Goal: Task Accomplishment & Management: Use online tool/utility

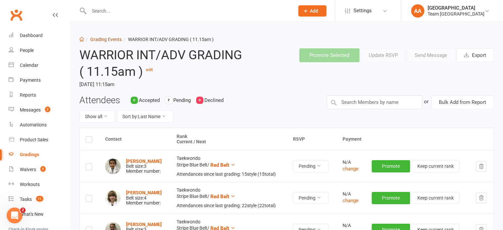
click at [107, 41] on link "Grading Events" at bounding box center [105, 39] width 31 height 5
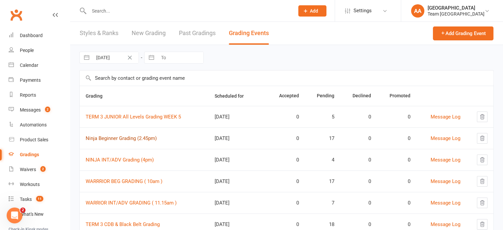
click at [132, 137] on link "Ninja Beginner Grading (2.45pm)" at bounding box center [121, 138] width 71 height 6
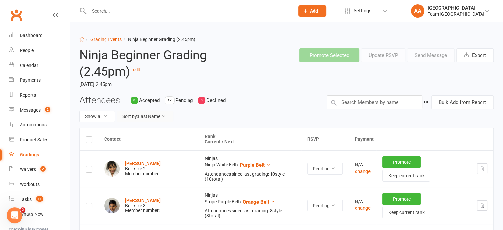
click at [166, 113] on button "Sort by: Last Name" at bounding box center [145, 116] width 57 height 12
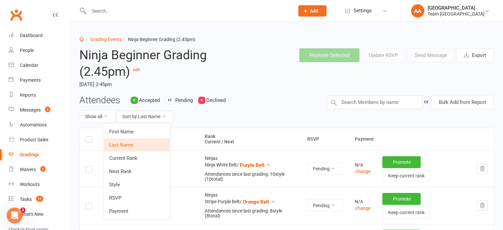
click at [127, 169] on link "Next Rank" at bounding box center [136, 171] width 65 height 13
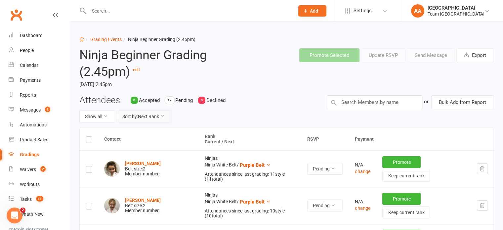
click at [153, 116] on button "Sort by: Next Rank" at bounding box center [144, 116] width 55 height 12
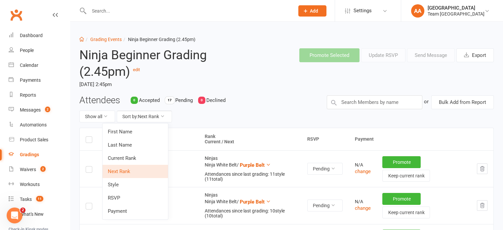
click at [126, 170] on link "Next Rank" at bounding box center [134, 171] width 65 height 13
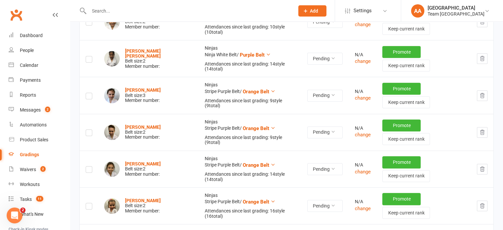
scroll to position [297, 0]
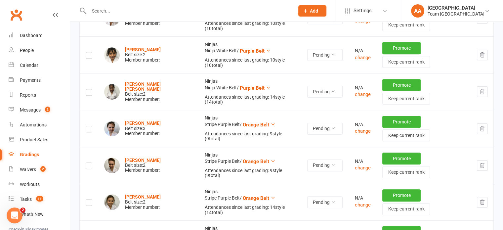
click at [89, 130] on label at bounding box center [89, 130] width 7 height 0
click at [89, 126] on input "checkbox" at bounding box center [89, 126] width 7 height 0
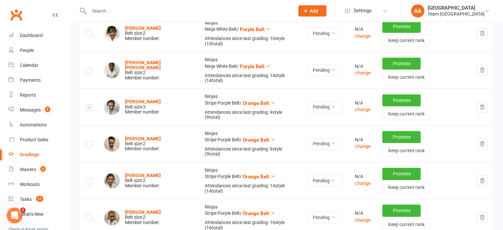
scroll to position [363, 0]
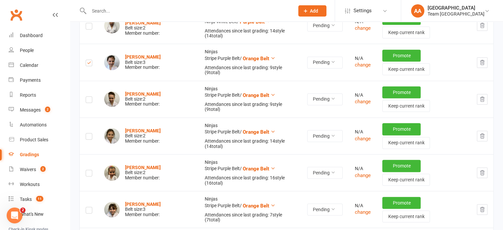
click at [90, 100] on label at bounding box center [89, 100] width 7 height 0
click at [90, 96] on input "checkbox" at bounding box center [89, 96] width 7 height 0
click at [87, 137] on label at bounding box center [89, 137] width 7 height 0
click at [87, 133] on input "checkbox" at bounding box center [89, 133] width 7 height 0
click at [90, 174] on label at bounding box center [89, 174] width 7 height 0
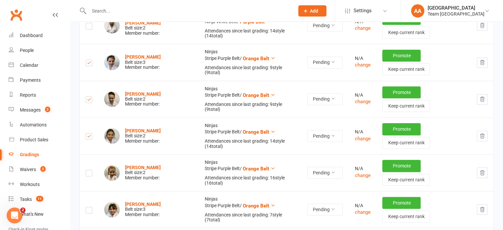
click at [90, 170] on input "checkbox" at bounding box center [89, 170] width 7 height 0
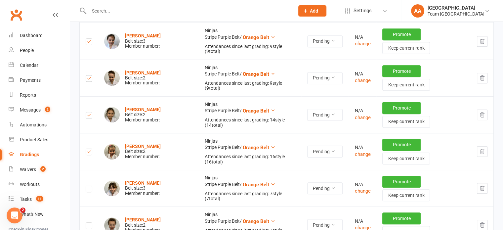
scroll to position [430, 0]
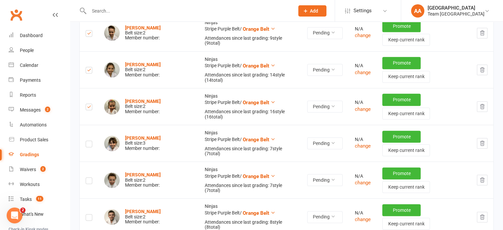
click at [87, 145] on label at bounding box center [89, 145] width 7 height 0
click at [87, 141] on input "checkbox" at bounding box center [89, 141] width 7 height 0
click at [90, 181] on label at bounding box center [89, 181] width 7 height 0
click at [90, 177] on input "checkbox" at bounding box center [89, 177] width 7 height 0
click at [89, 218] on label at bounding box center [89, 218] width 7 height 0
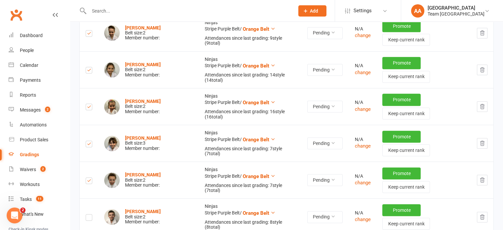
click at [89, 214] on input "checkbox" at bounding box center [89, 214] width 7 height 0
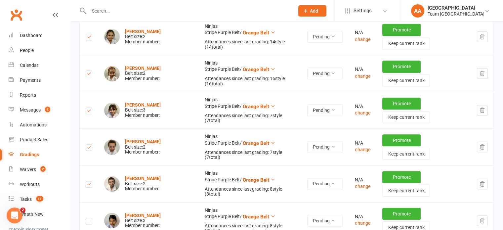
click at [89, 222] on label at bounding box center [89, 222] width 7 height 0
click at [89, 218] on input "checkbox" at bounding box center [89, 218] width 7 height 0
drag, startPoint x: 90, startPoint y: 178, endPoint x: 94, endPoint y: 173, distance: 6.6
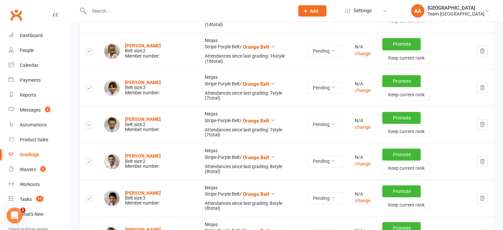
scroll to position [496, 0]
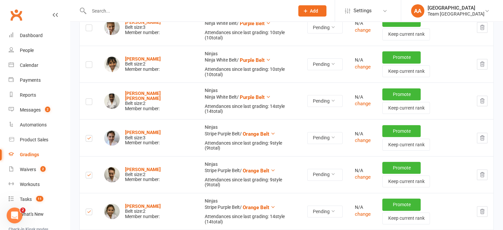
scroll to position [297, 0]
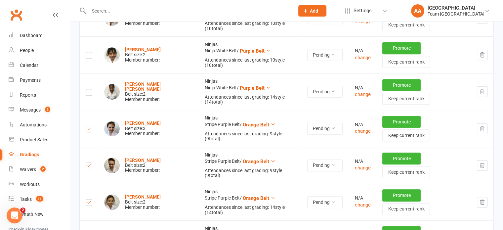
click at [481, 126] on icon "button" at bounding box center [482, 129] width 6 height 6
click at [482, 126] on icon "button" at bounding box center [482, 129] width 6 height 6
click at [481, 126] on icon "button" at bounding box center [482, 128] width 4 height 5
drag, startPoint x: 481, startPoint y: 91, endPoint x: 276, endPoint y: 22, distance: 216.4
click at [482, 126] on icon "button" at bounding box center [482, 129] width 6 height 6
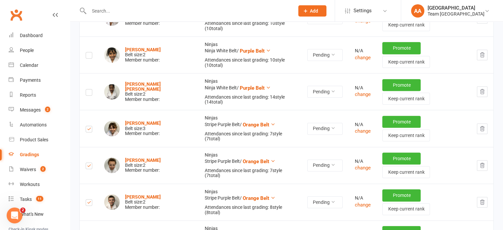
click at [482, 126] on icon "button" at bounding box center [482, 128] width 4 height 5
click at [481, 126] on icon "button" at bounding box center [482, 129] width 6 height 6
drag, startPoint x: 484, startPoint y: 92, endPoint x: 282, endPoint y: 22, distance: 214.0
click at [484, 123] on button "button" at bounding box center [481, 128] width 11 height 11
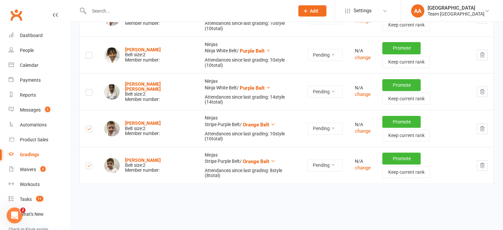
scroll to position [266, 0]
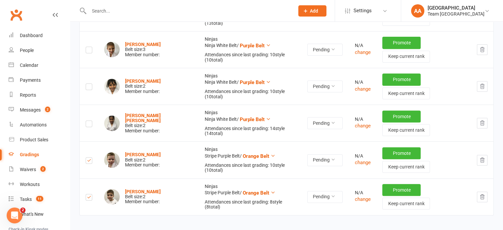
click at [482, 157] on icon "button" at bounding box center [482, 159] width 4 height 5
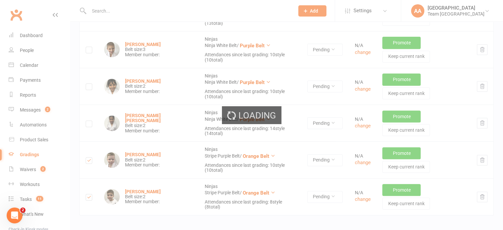
scroll to position [234, 0]
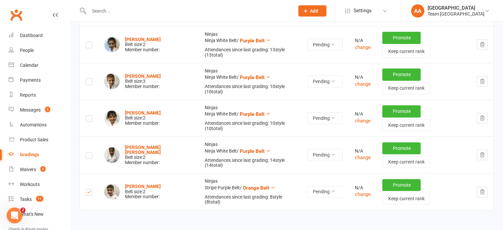
drag, startPoint x: 484, startPoint y: 155, endPoint x: 281, endPoint y: 25, distance: 241.3
click at [484, 186] on button "button" at bounding box center [481, 191] width 11 height 11
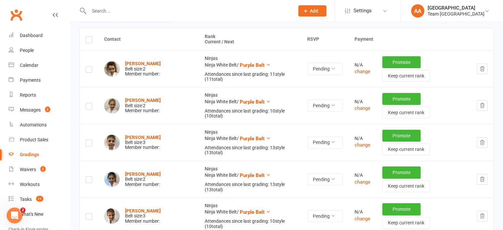
scroll to position [0, 0]
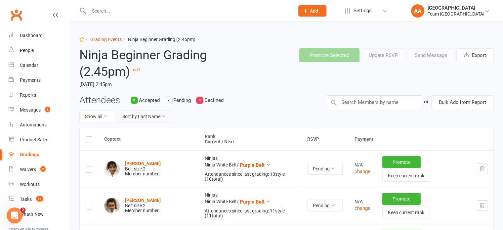
click at [162, 116] on button "Sort by: Last Name" at bounding box center [145, 116] width 57 height 12
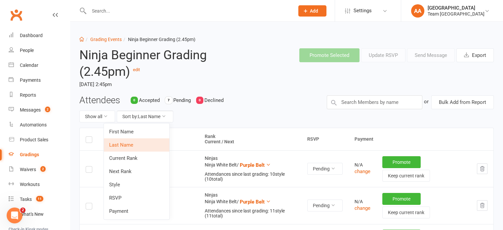
click at [137, 171] on link "Next Rank" at bounding box center [136, 171] width 65 height 13
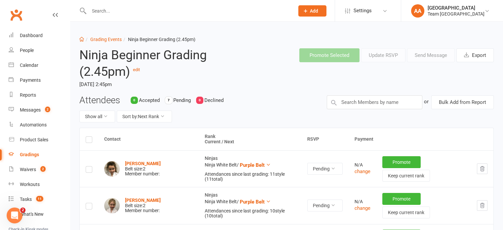
click at [103, 43] on li "Grading Events" at bounding box center [103, 39] width 38 height 7
click at [106, 39] on link "Grading Events" at bounding box center [105, 39] width 31 height 5
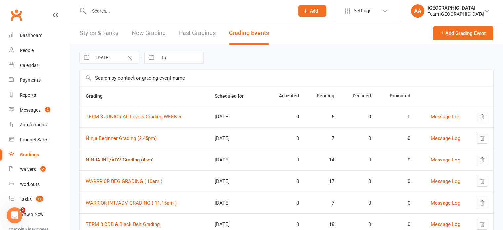
click at [122, 157] on link "NINJA INT/ADV Grading (4pm)" at bounding box center [120, 160] width 68 height 6
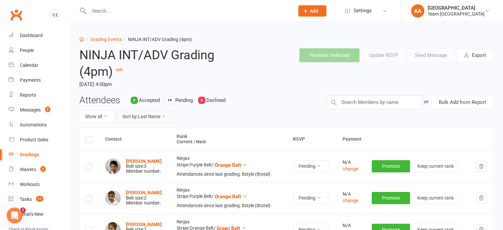
click at [153, 115] on button "Sort by: Last Name" at bounding box center [145, 116] width 57 height 12
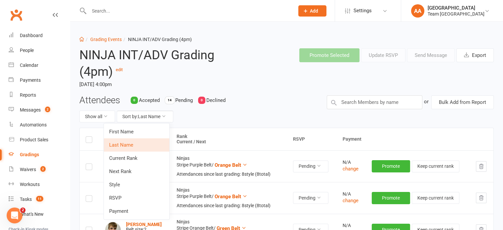
click at [130, 168] on link "Next Rank" at bounding box center [136, 171] width 65 height 13
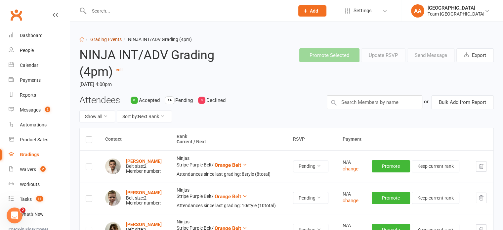
click at [100, 37] on link "Grading Events" at bounding box center [105, 39] width 31 height 5
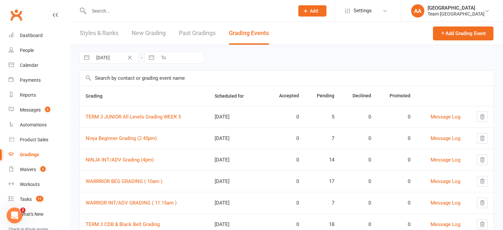
click at [121, 175] on td "WARRRIOR BEG GRADING ( 10am )" at bounding box center [144, 180] width 129 height 21
click at [120, 180] on link "WARRRIOR BEG GRADING ( 10am )" at bounding box center [124, 181] width 77 height 6
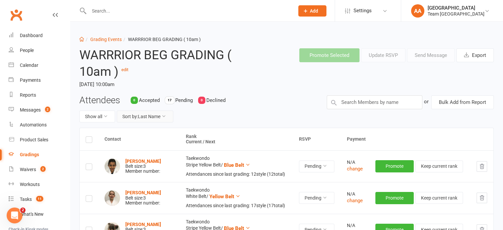
click at [164, 114] on icon at bounding box center [163, 116] width 5 height 5
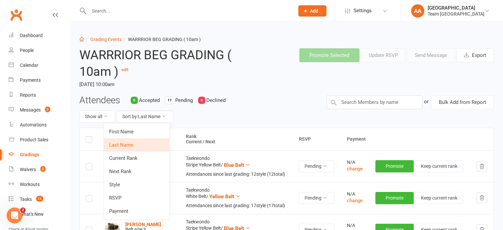
click at [122, 172] on link "Next Rank" at bounding box center [136, 171] width 65 height 13
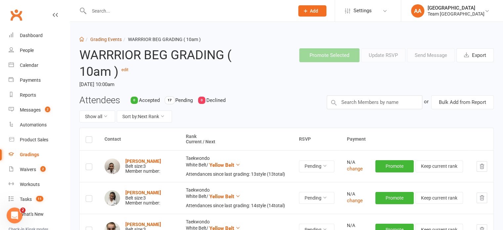
click at [108, 37] on link "Grading Events" at bounding box center [105, 39] width 31 height 5
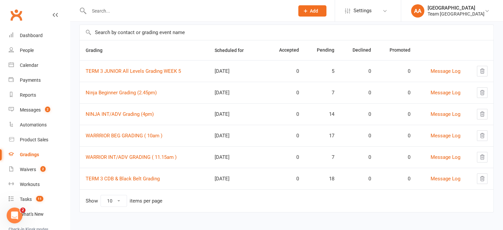
scroll to position [46, 0]
click at [129, 154] on link "WARRIOR INT/ADV GRADING ( 11.15am )" at bounding box center [131, 157] width 91 height 6
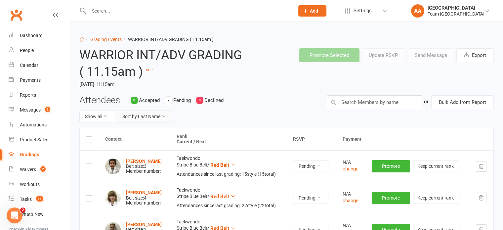
click at [156, 115] on button "Sort by: Last Name" at bounding box center [145, 116] width 57 height 12
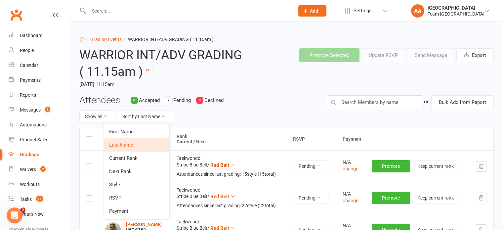
click at [139, 171] on link "Next Rank" at bounding box center [136, 171] width 65 height 13
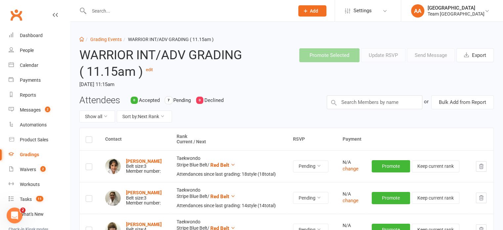
click at [105, 43] on li "Grading Events" at bounding box center [103, 39] width 38 height 7
click at [112, 37] on link "Grading Events" at bounding box center [105, 39] width 31 height 5
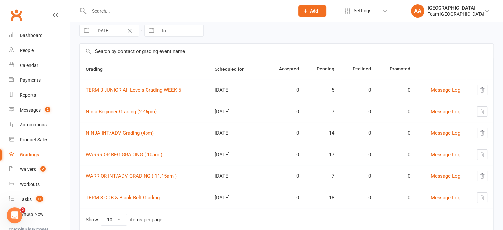
scroll to position [46, 0]
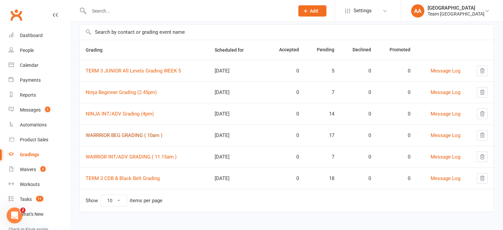
click at [129, 132] on link "WARRRIOR BEG GRADING ( 10am )" at bounding box center [124, 135] width 77 height 6
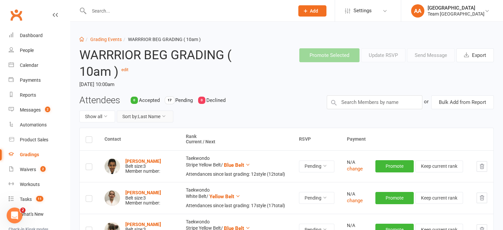
click at [160, 113] on button "Sort by: Last Name" at bounding box center [145, 116] width 57 height 12
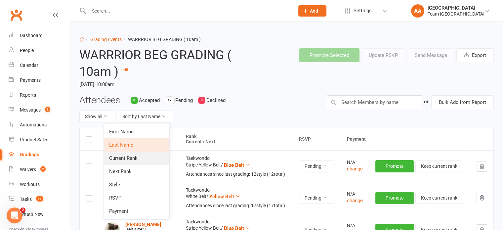
click at [133, 163] on link "Current Rank" at bounding box center [136, 157] width 65 height 13
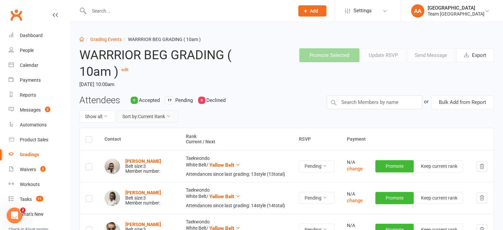
click at [142, 118] on button "Sort by: Current Rank" at bounding box center [147, 116] width 61 height 12
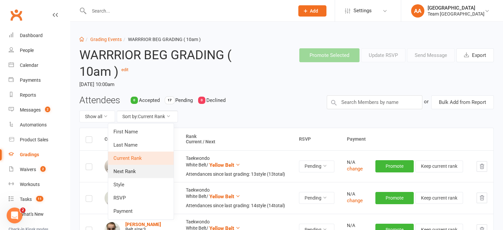
click at [130, 171] on link "Next Rank" at bounding box center [140, 171] width 65 height 13
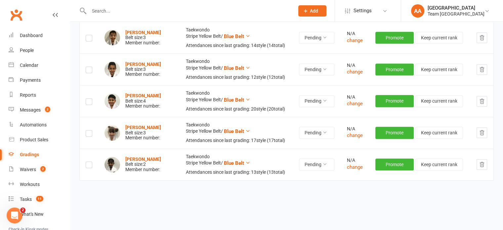
scroll to position [519, 0]
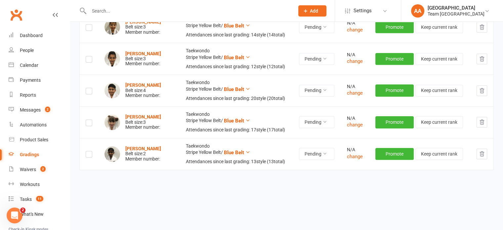
click at [480, 120] on icon "button" at bounding box center [481, 122] width 4 height 5
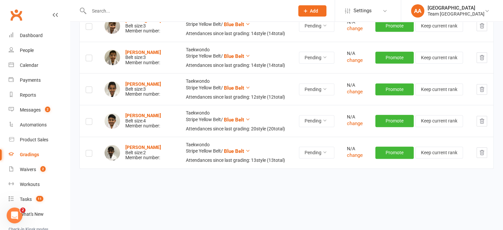
scroll to position [487, 0]
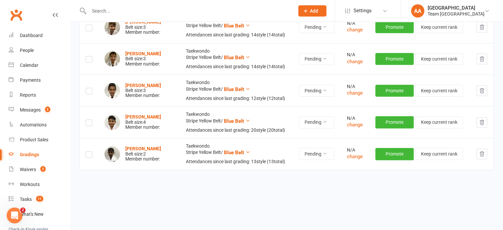
click at [478, 90] on icon "button" at bounding box center [481, 91] width 6 height 6
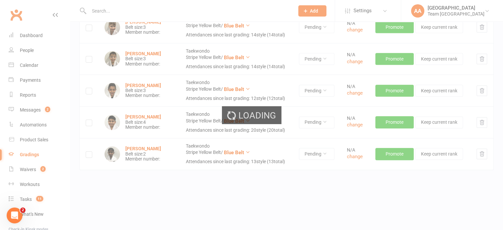
scroll to position [456, 0]
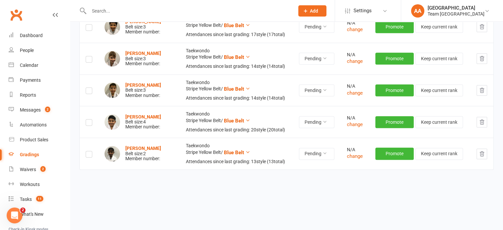
click at [483, 56] on icon "button" at bounding box center [481, 58] width 4 height 5
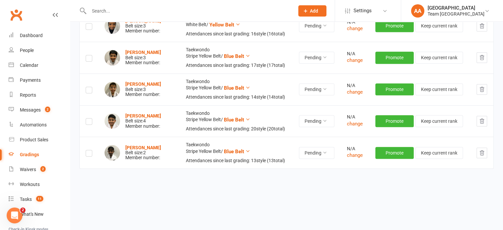
scroll to position [424, 0]
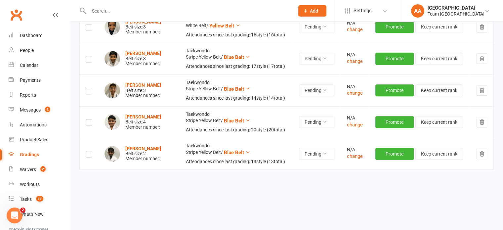
drag, startPoint x: 482, startPoint y: 90, endPoint x: 284, endPoint y: 22, distance: 209.7
click at [481, 90] on icon "button" at bounding box center [481, 90] width 6 height 6
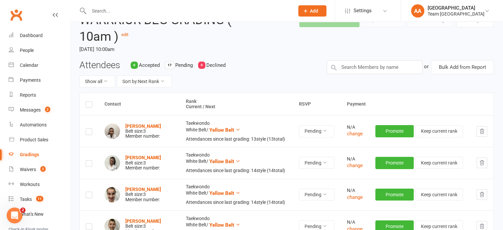
scroll to position [0, 0]
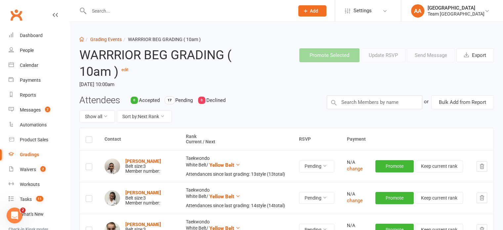
click at [118, 38] on link "Grading Events" at bounding box center [105, 39] width 31 height 5
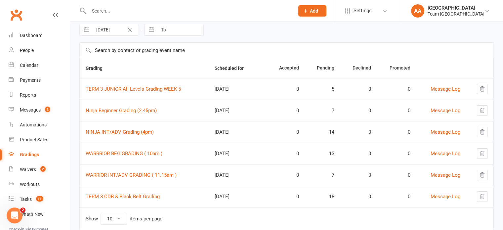
scroll to position [46, 0]
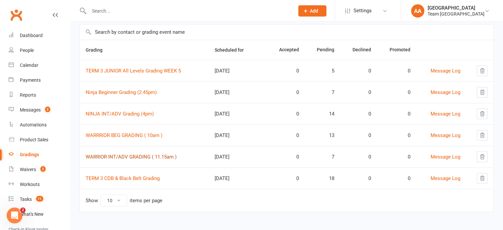
click at [127, 154] on link "WARRIOR INT/ADV GRADING ( 11.15am )" at bounding box center [131, 157] width 91 height 6
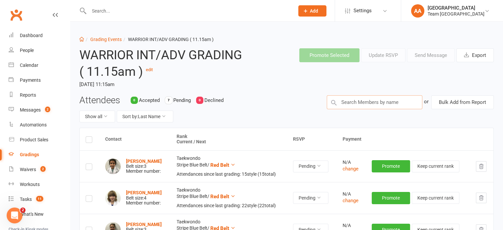
click at [358, 105] on input "text" at bounding box center [373, 102] width 95 height 14
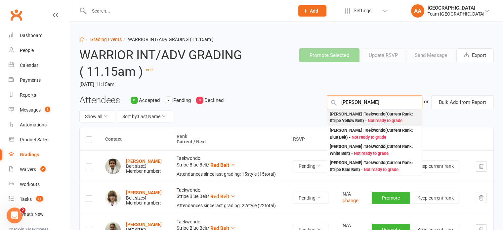
type input "samuel yilm"
click at [349, 117] on div "Samuel Yilmaz : Taekwondo (Current Rank: Stripe Yellow Belt ) - Not ready to gr…" at bounding box center [374, 118] width 90 height 14
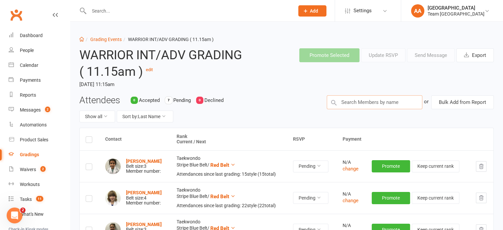
click at [358, 100] on input "text" at bounding box center [373, 102] width 95 height 14
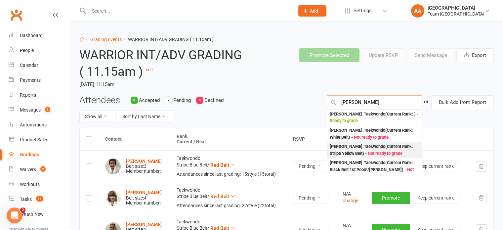
type input "joshua belavu"
click at [362, 151] on div "Joshua Baleilovu : Taekwondo (Current Rank: Stripe Yellow Belt ) - Not ready to…" at bounding box center [374, 150] width 90 height 14
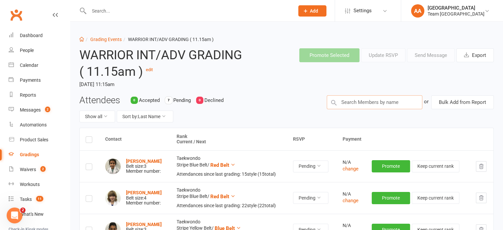
click at [367, 101] on input "text" at bounding box center [373, 102] width 95 height 14
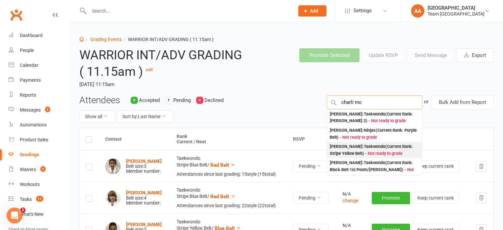
type input "charli mc"
click at [367, 146] on div "Charlie McSeveny : Taekwondo (Current Rank: Stripe Yellow Belt ) - Not ready to…" at bounding box center [374, 150] width 90 height 14
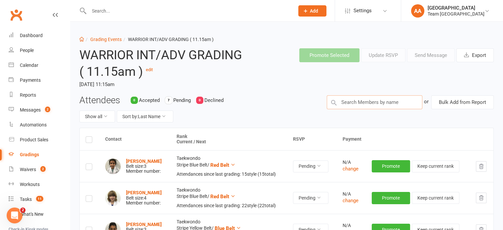
click at [362, 102] on input "text" at bounding box center [373, 102] width 95 height 14
click at [363, 101] on input "text" at bounding box center [373, 102] width 95 height 14
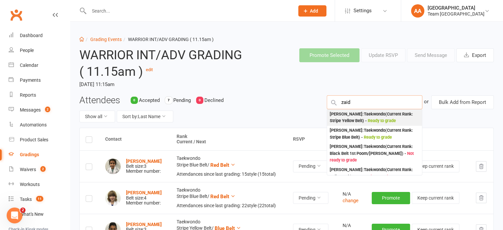
type input "zaid"
click at [361, 117] on div "Zaid Ossman : Taekwondo (Current Rank: Stripe Yellow Belt ) - Ready to grade" at bounding box center [374, 118] width 90 height 14
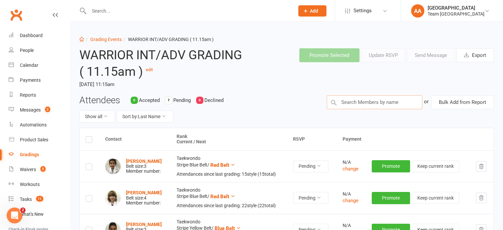
click at [361, 101] on input "text" at bounding box center [373, 102] width 95 height 14
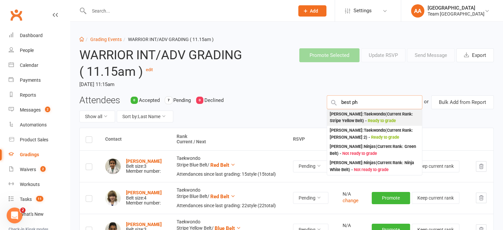
type input "best ph"
click at [350, 121] on div "Phoebe Best : Taekwondo (Current Rank: Stripe Yellow Belt ) - Ready to grade" at bounding box center [374, 118] width 90 height 14
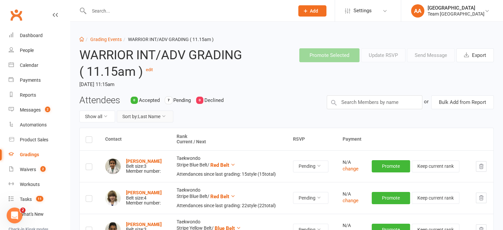
click at [155, 117] on button "Sort by: Last Name" at bounding box center [145, 116] width 57 height 12
click at [160, 115] on button "Sort by: Last Name" at bounding box center [145, 116] width 57 height 12
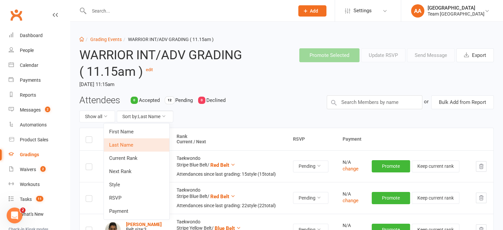
click at [139, 171] on link "Next Rank" at bounding box center [136, 171] width 65 height 13
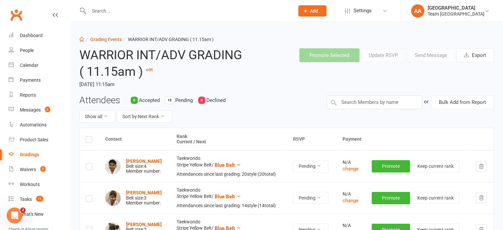
click at [111, 37] on link "Grading Events" at bounding box center [105, 39] width 31 height 5
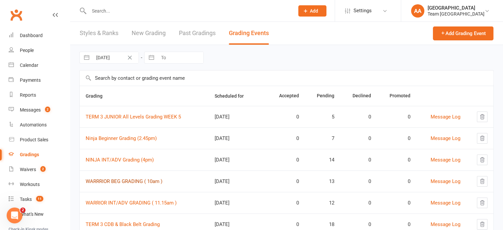
click at [134, 180] on link "WARRRIOR BEG GRADING ( 10am )" at bounding box center [124, 181] width 77 height 6
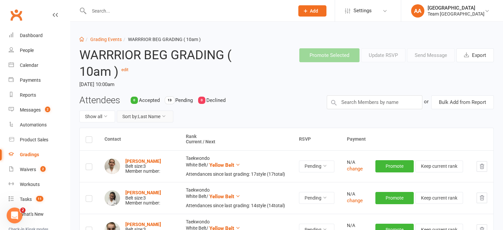
click at [156, 118] on button "Sort by: Last Name" at bounding box center [145, 116] width 57 height 12
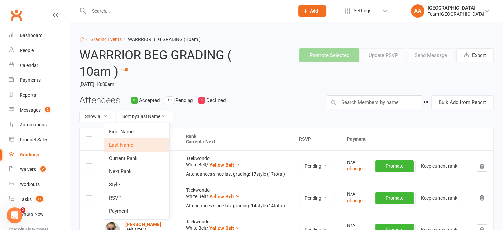
click at [136, 168] on link "Next Rank" at bounding box center [136, 171] width 65 height 13
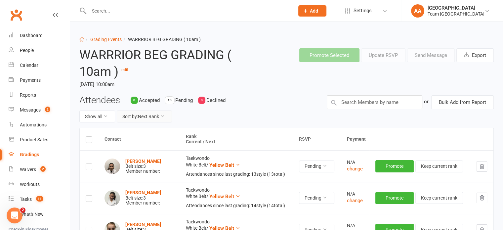
click at [158, 115] on button "Sort by: Next Rank" at bounding box center [144, 116] width 55 height 12
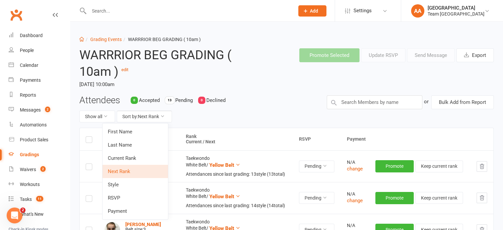
click at [135, 169] on link "Next Rank" at bounding box center [134, 171] width 65 height 13
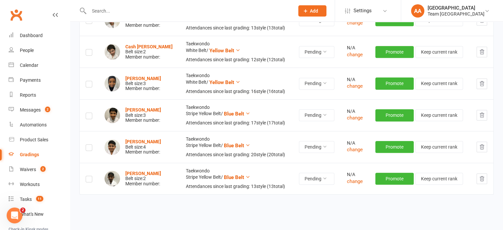
scroll to position [393, 0]
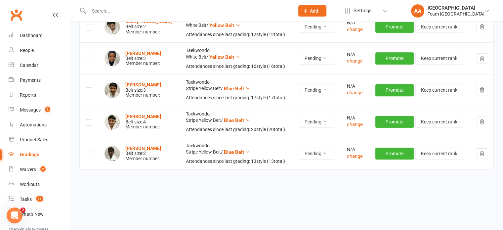
click at [484, 120] on icon "button" at bounding box center [481, 122] width 6 height 6
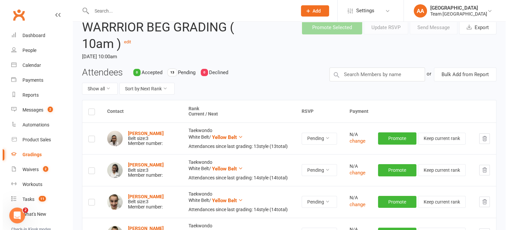
scroll to position [0, 0]
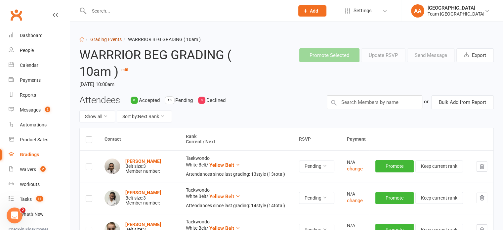
click at [104, 39] on link "Grading Events" at bounding box center [105, 39] width 31 height 5
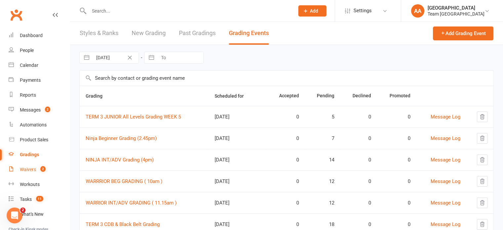
click at [22, 165] on link "Waivers 2" at bounding box center [39, 169] width 61 height 15
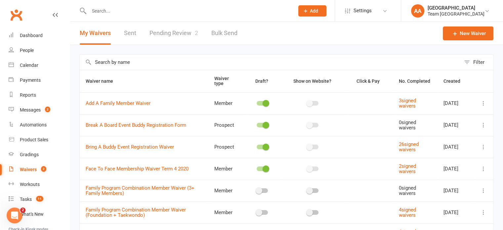
click at [168, 30] on link "Pending Review 2" at bounding box center [173, 33] width 49 height 23
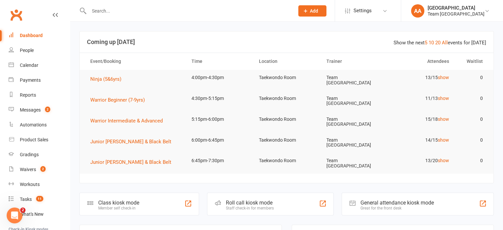
click at [110, 13] on input "text" at bounding box center [188, 10] width 203 height 9
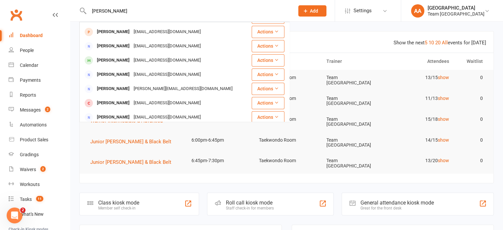
scroll to position [165, 0]
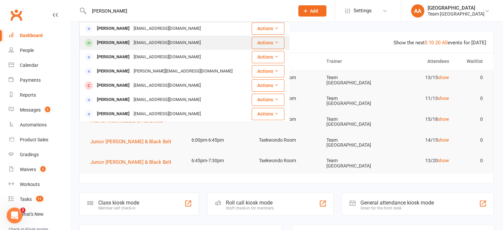
type input "[PERSON_NAME]"
click at [114, 38] on div "Daniel Lampkin" at bounding box center [113, 43] width 37 height 10
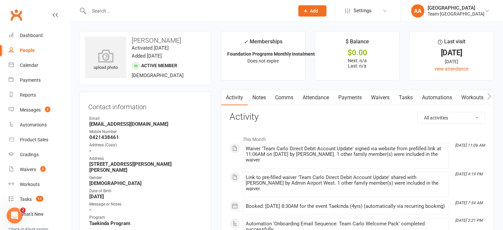
click at [97, 11] on input "text" at bounding box center [188, 10] width 203 height 9
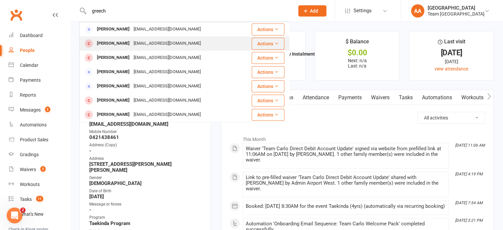
type input "greech"
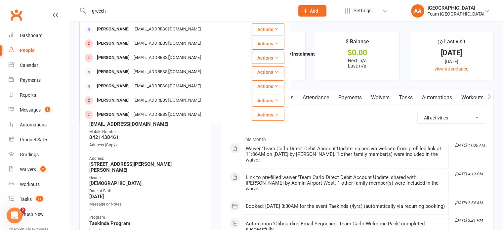
click at [103, 46] on div "Renee Grech" at bounding box center [113, 44] width 37 height 10
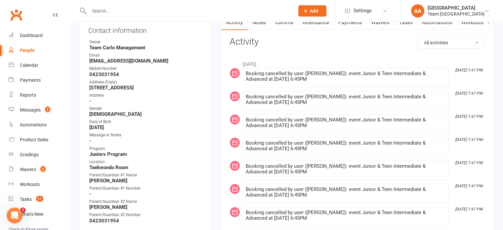
scroll to position [66, 0]
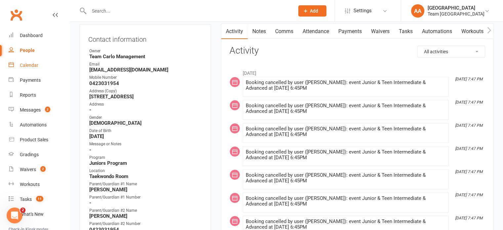
click at [28, 64] on div "Calendar" at bounding box center [29, 64] width 19 height 5
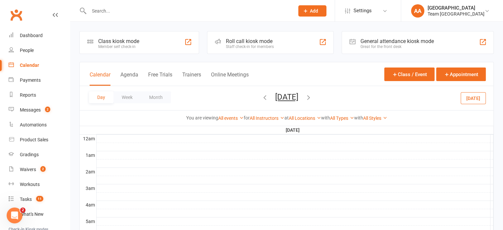
click at [294, 99] on button "Saturday, Aug 16, 2025" at bounding box center [286, 96] width 23 height 9
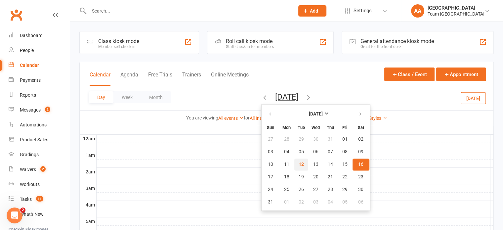
click at [298, 162] on span "12" at bounding box center [300, 164] width 5 height 5
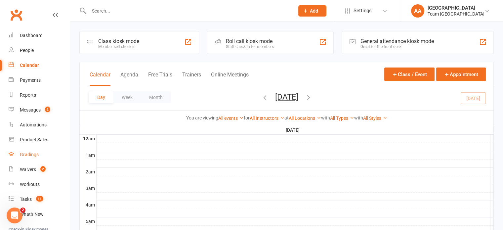
click at [28, 156] on div "Gradings" at bounding box center [29, 154] width 19 height 5
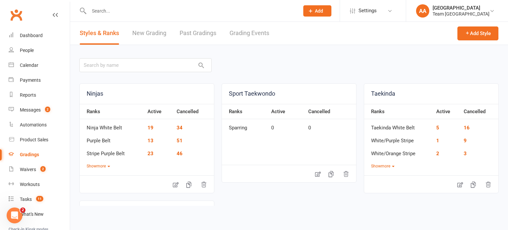
click at [253, 31] on link "Grading Events" at bounding box center [249, 33] width 40 height 23
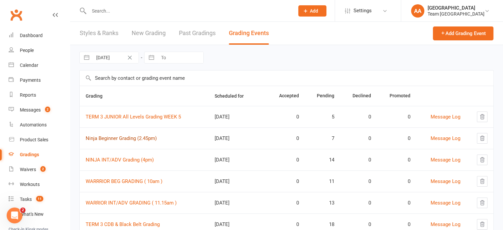
click at [121, 137] on link "Ninja Beginner Grading (2.45pm)" at bounding box center [121, 138] width 71 height 6
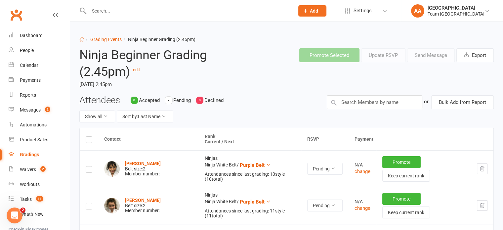
click at [87, 140] on label at bounding box center [89, 140] width 7 height 0
click at [87, 136] on input "checkbox" at bounding box center [89, 136] width 7 height 0
click at [422, 53] on button "Send Message" at bounding box center [431, 55] width 48 height 14
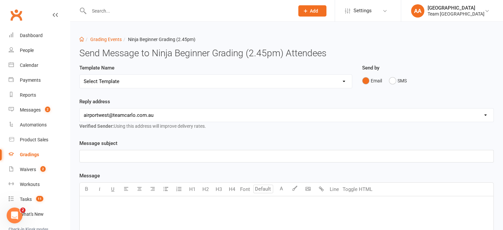
click at [343, 82] on select "Select Template [SMS] Black Belt Payment Advice (Black Belt & Kukkiwon) [SMS] B…" at bounding box center [216, 81] width 272 height 13
select select "18"
click at [80, 75] on select "Select Template [SMS] Black Belt Payment Advice (Black Belt & Kukkiwon) [SMS] B…" at bounding box center [216, 81] width 272 height 13
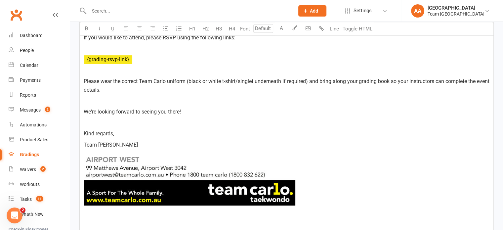
scroll to position [444, 0]
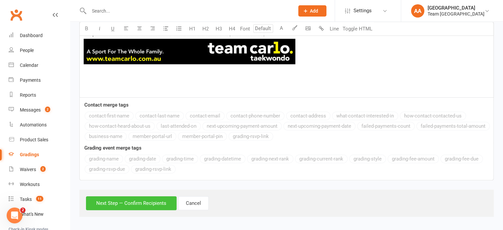
click at [136, 201] on button "Next Step — Confirm Recipients" at bounding box center [131, 203] width 91 height 14
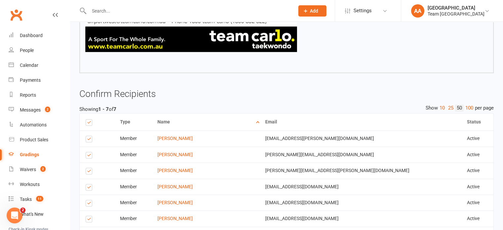
scroll to position [474, 0]
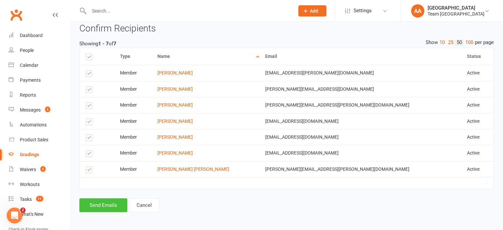
click at [98, 203] on button "Send Emails" at bounding box center [103, 205] width 48 height 14
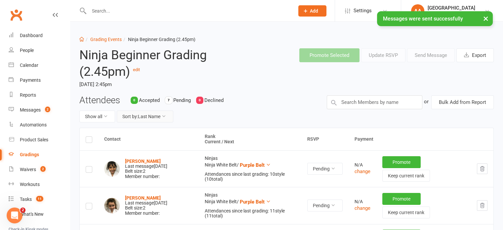
click at [137, 116] on button "Sort by: Last Name" at bounding box center [145, 116] width 57 height 12
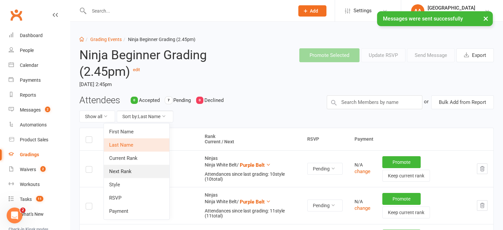
click at [119, 169] on link "Next Rank" at bounding box center [136, 171] width 65 height 13
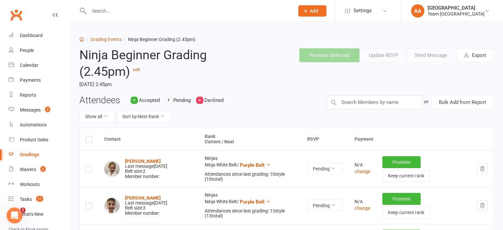
click at [90, 140] on label at bounding box center [89, 140] width 7 height 0
click at [90, 136] on input "checkbox" at bounding box center [89, 136] width 7 height 0
click at [427, 57] on button "Send Message" at bounding box center [431, 55] width 48 height 14
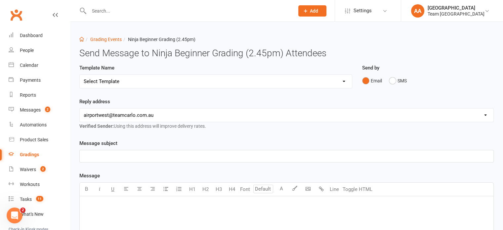
click at [245, 83] on select "Select Template [SMS] Black Belt Payment Advice (Black Belt & Kukkiwon) [SMS] B…" at bounding box center [216, 81] width 272 height 13
select select "27"
click at [80, 75] on select "Select Template [SMS] Black Belt Payment Advice (Black Belt & Kukkiwon) [SMS] B…" at bounding box center [216, 81] width 272 height 13
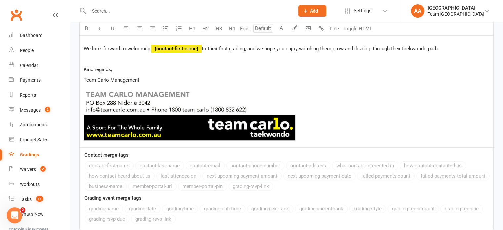
scroll to position [536, 0]
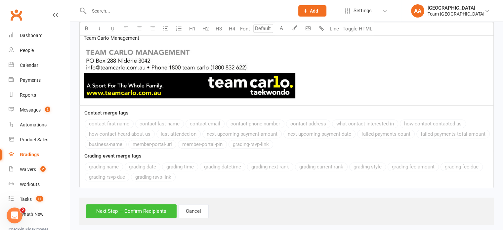
click at [135, 204] on button "Next Step — Confirm Recipients" at bounding box center [131, 211] width 91 height 14
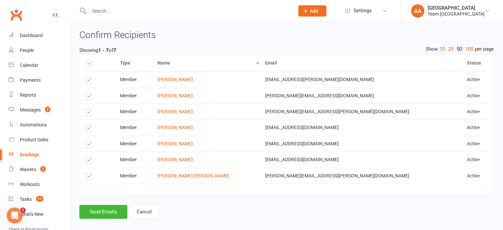
scroll to position [582, 0]
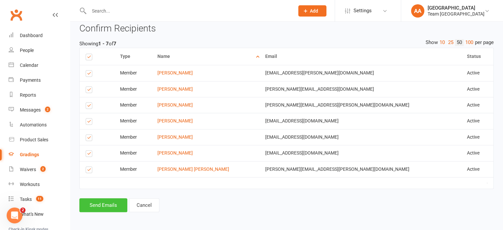
click at [107, 202] on button "Send Emails" at bounding box center [103, 205] width 48 height 14
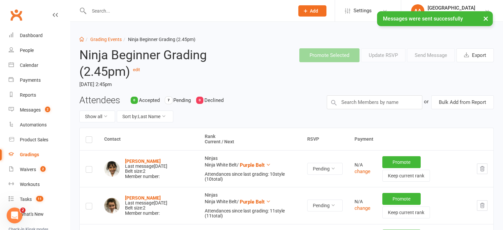
click at [87, 140] on label at bounding box center [89, 140] width 7 height 0
click at [87, 136] on input "checkbox" at bounding box center [89, 136] width 7 height 0
click at [424, 54] on button "Send Message" at bounding box center [431, 55] width 48 height 14
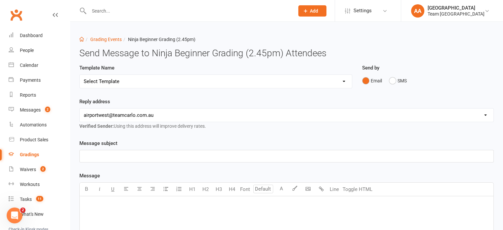
click at [228, 83] on select "Select Template [SMS] Black Belt Payment Advice (Black Belt & Kukkiwon) [SMS] B…" at bounding box center [216, 81] width 272 height 13
select select "20"
click at [80, 75] on select "Select Template [SMS] Black Belt Payment Advice (Black Belt & Kukkiwon) [SMS] B…" at bounding box center [216, 81] width 272 height 13
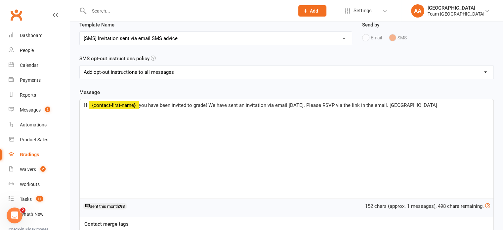
scroll to position [162, 0]
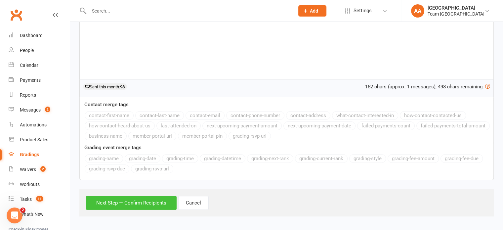
click at [122, 205] on button "Next Step — Confirm Recipients" at bounding box center [131, 203] width 91 height 14
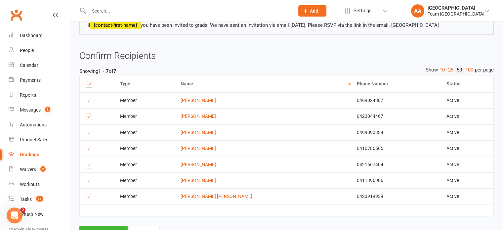
scroll to position [131, 0]
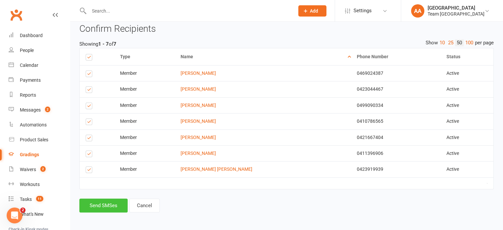
click at [93, 205] on button "Send SMSes" at bounding box center [103, 205] width 48 height 14
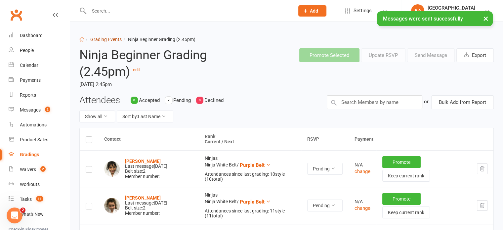
click at [95, 38] on link "Grading Events" at bounding box center [105, 39] width 31 height 5
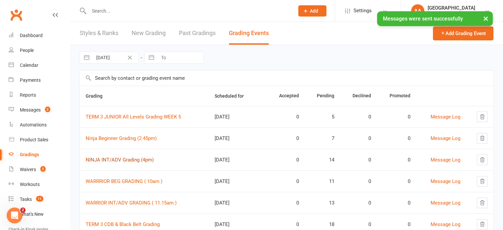
click at [114, 157] on link "NINJA INT/ADV Grading (4pm)" at bounding box center [120, 160] width 68 height 6
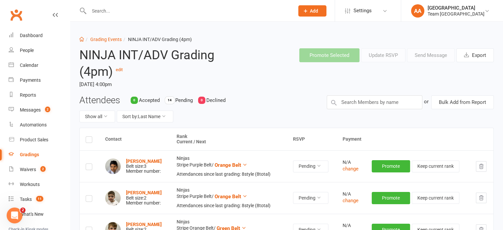
drag, startPoint x: 89, startPoint y: 137, endPoint x: 93, endPoint y: 135, distance: 3.9
click at [93, 135] on th at bounding box center [89, 139] width 19 height 22
click at [87, 140] on label at bounding box center [89, 140] width 7 height 0
click at [87, 136] on input "checkbox" at bounding box center [89, 136] width 7 height 0
click at [429, 58] on button "Send Message" at bounding box center [431, 55] width 48 height 14
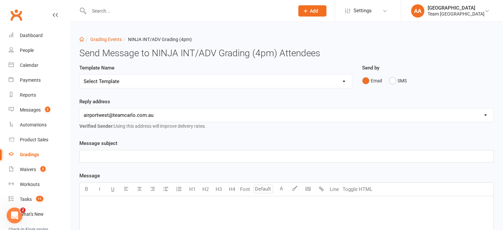
click at [243, 85] on select "Select Template [SMS] Black Belt Payment Advice (Black Belt & Kukkiwon) [SMS] B…" at bounding box center [216, 81] width 272 height 13
select select "18"
click at [80, 75] on select "Select Template [SMS] Black Belt Payment Advice (Black Belt & Kukkiwon) [SMS] B…" at bounding box center [216, 81] width 272 height 13
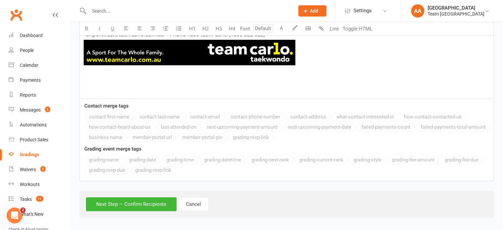
scroll to position [444, 0]
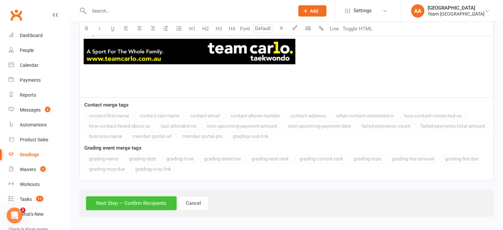
click at [143, 203] on button "Next Step — Confirm Recipients" at bounding box center [131, 203] width 91 height 14
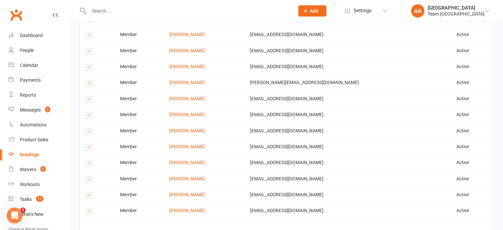
scroll to position [585, 0]
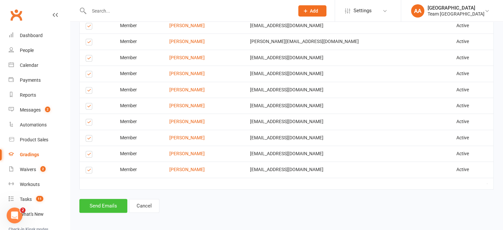
click at [110, 202] on button "Send Emails" at bounding box center [103, 206] width 48 height 14
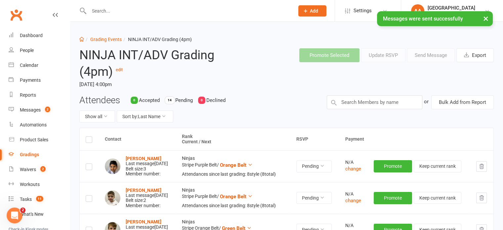
click at [88, 140] on label at bounding box center [89, 140] width 7 height 0
click at [88, 136] on input "checkbox" at bounding box center [89, 136] width 7 height 0
click at [426, 57] on button "Send Message" at bounding box center [431, 55] width 48 height 14
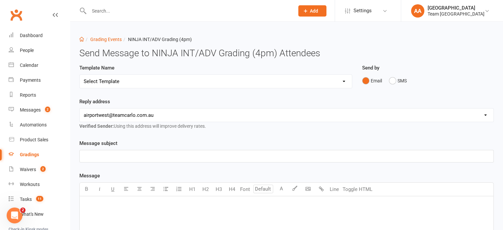
click at [178, 82] on select "Select Template [SMS] Black Belt Payment Advice (Black Belt & Kukkiwon) [SMS] B…" at bounding box center [216, 81] width 272 height 13
select select "20"
click at [80, 75] on select "Select Template [SMS] Black Belt Payment Advice (Black Belt & Kukkiwon) [SMS] B…" at bounding box center [216, 81] width 272 height 13
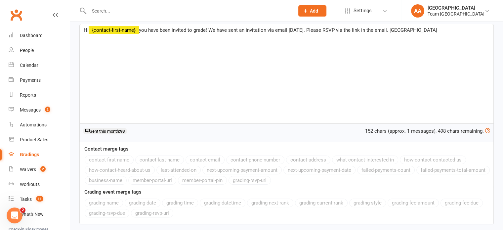
scroll to position [162, 0]
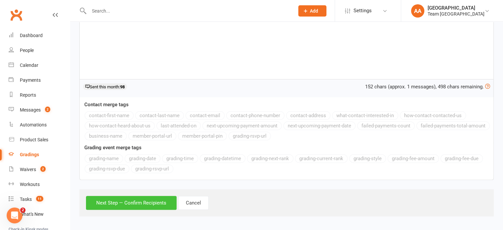
click at [136, 202] on button "Next Step — Confirm Recipients" at bounding box center [131, 203] width 91 height 14
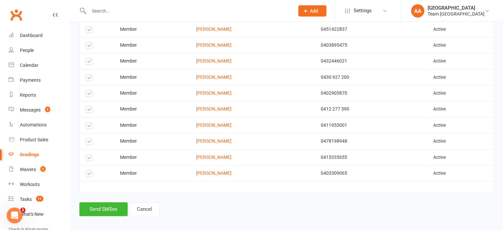
scroll to position [242, 0]
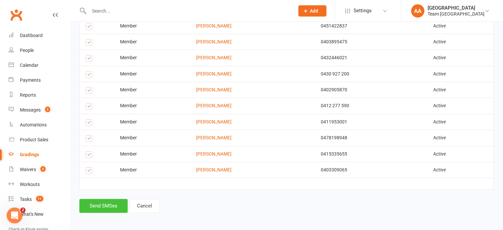
click at [111, 201] on button "Send SMSes" at bounding box center [103, 206] width 48 height 14
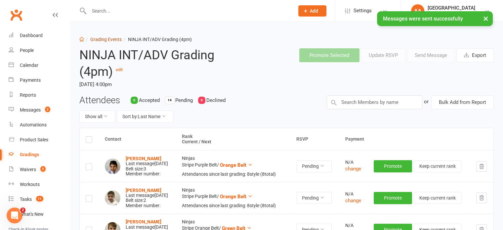
click at [104, 39] on link "Grading Events" at bounding box center [105, 39] width 31 height 5
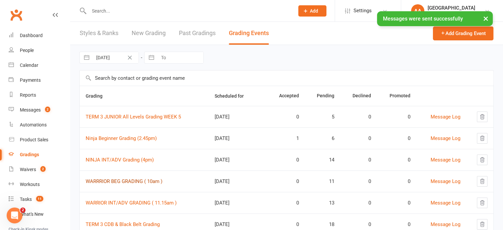
click at [135, 178] on link "WARRRIOR BEG GRADING ( 10am )" at bounding box center [124, 181] width 77 height 6
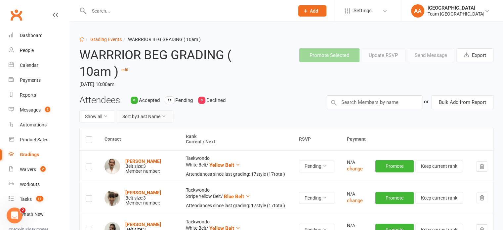
click at [153, 120] on button "Sort by: Last Name" at bounding box center [145, 116] width 57 height 12
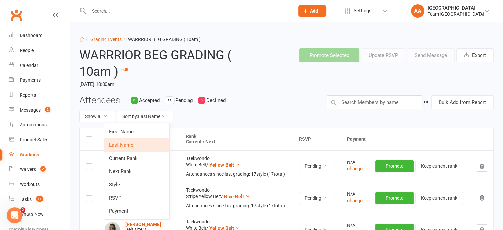
click at [271, 98] on div "Attendees 0 Accepted 11 Pending 0 Declined Show all Sort by: Last Name" at bounding box center [197, 111] width 247 height 33
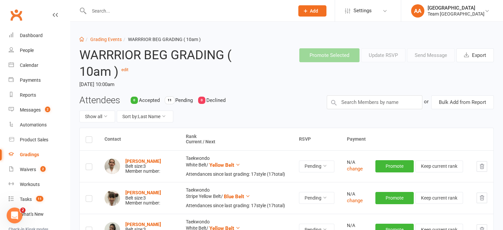
click at [88, 140] on label at bounding box center [89, 140] width 7 height 0
click at [88, 136] on input "checkbox" at bounding box center [89, 136] width 7 height 0
click at [428, 57] on button "Send Message" at bounding box center [431, 55] width 48 height 14
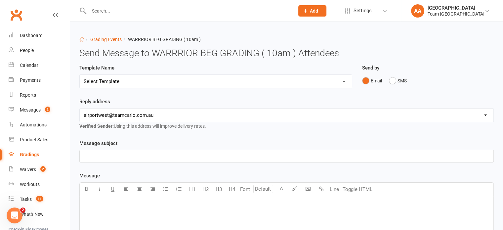
click at [257, 81] on select "Select Template [SMS] Black Belt Payment Advice (Black Belt & Kukkiwon) [SMS] B…" at bounding box center [216, 81] width 272 height 13
select select "18"
click at [80, 75] on select "Select Template [SMS] Black Belt Payment Advice (Black Belt & Kukkiwon) [SMS] B…" at bounding box center [216, 81] width 272 height 13
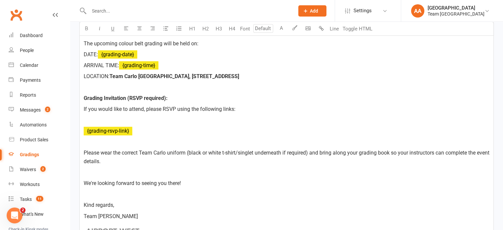
scroll to position [444, 0]
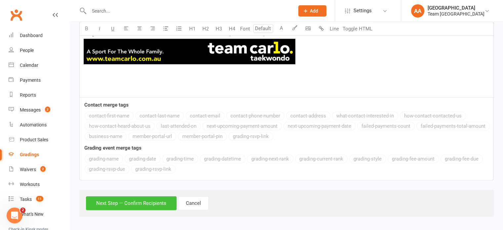
click at [147, 204] on button "Next Step — Confirm Recipients" at bounding box center [131, 203] width 91 height 14
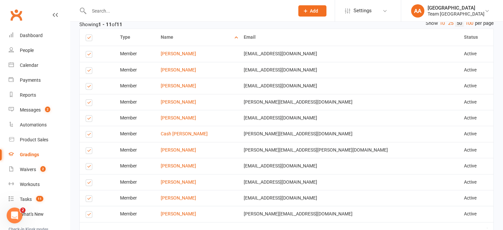
scroll to position [538, 0]
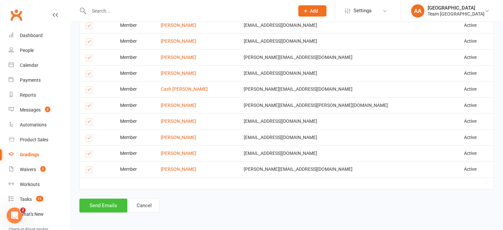
click at [98, 207] on button "Send Emails" at bounding box center [103, 205] width 48 height 14
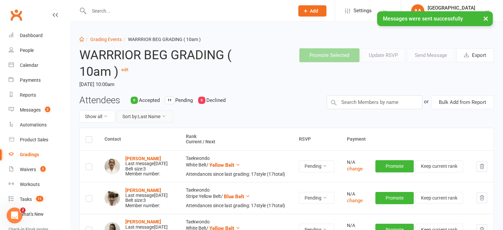
click at [151, 116] on button "Sort by: Last Name" at bounding box center [145, 116] width 57 height 12
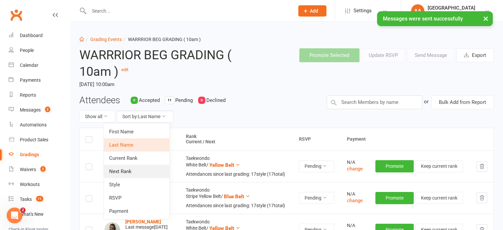
click at [122, 168] on link "Next Rank" at bounding box center [136, 171] width 65 height 13
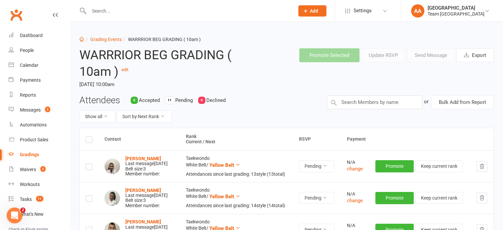
click at [88, 168] on label at bounding box center [89, 168] width 7 height 0
click at [88, 164] on input "checkbox" at bounding box center [89, 164] width 7 height 0
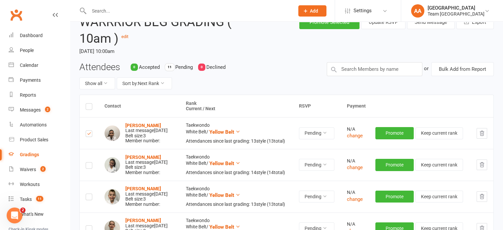
drag, startPoint x: 87, startPoint y: 171, endPoint x: 93, endPoint y: 172, distance: 5.7
click at [87, 166] on label at bounding box center [89, 166] width 7 height 0
click at [87, 162] on input "checkbox" at bounding box center [89, 162] width 7 height 0
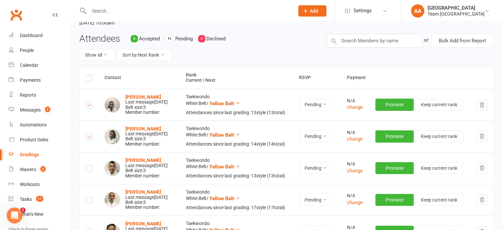
scroll to position [99, 0]
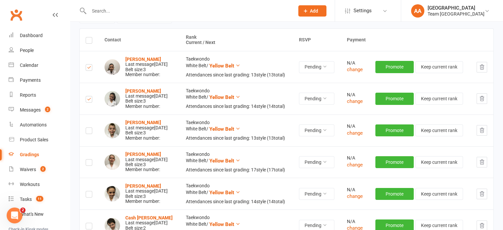
drag, startPoint x: 87, startPoint y: 142, endPoint x: 87, endPoint y: 148, distance: 6.0
click at [87, 132] on label at bounding box center [89, 132] width 7 height 0
click at [87, 128] on input "checkbox" at bounding box center [89, 128] width 7 height 0
click at [87, 163] on label at bounding box center [89, 163] width 7 height 0
click at [87, 159] on input "checkbox" at bounding box center [89, 159] width 7 height 0
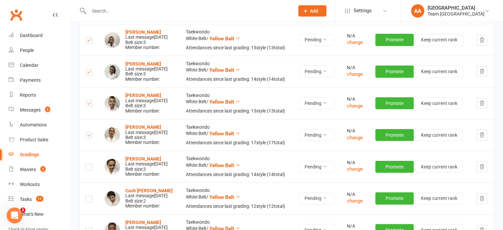
scroll to position [165, 0]
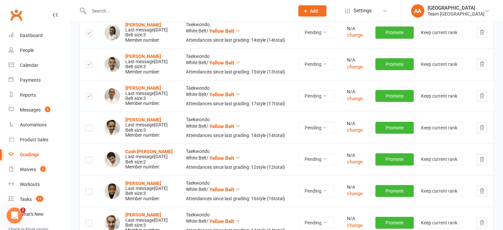
click at [87, 129] on label at bounding box center [89, 129] width 7 height 0
click at [87, 125] on input "checkbox" at bounding box center [89, 125] width 7 height 0
click at [87, 161] on label at bounding box center [89, 161] width 7 height 0
click at [87, 157] on input "checkbox" at bounding box center [89, 157] width 7 height 0
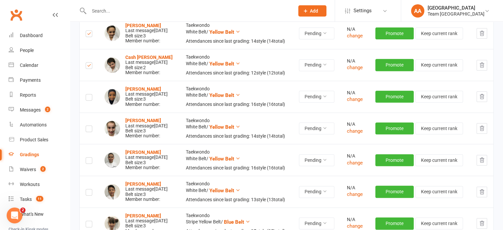
scroll to position [264, 0]
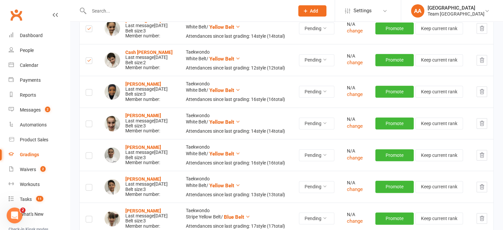
click at [88, 93] on label at bounding box center [89, 93] width 7 height 0
click at [88, 89] on input "checkbox" at bounding box center [89, 89] width 7 height 0
drag, startPoint x: 87, startPoint y: 162, endPoint x: 92, endPoint y: 165, distance: 6.1
click at [89, 125] on label at bounding box center [89, 125] width 7 height 0
click at [89, 121] on input "checkbox" at bounding box center [89, 121] width 7 height 0
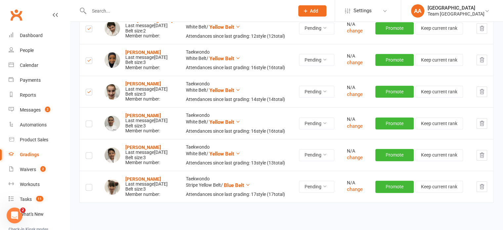
scroll to position [330, 0]
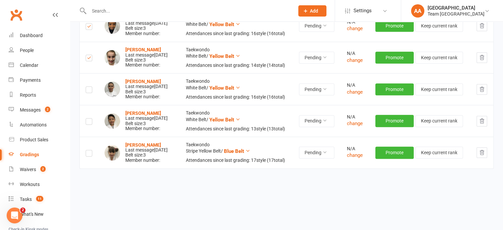
drag, startPoint x: 90, startPoint y: 132, endPoint x: 83, endPoint y: 144, distance: 13.6
click at [89, 91] on label at bounding box center [89, 91] width 7 height 0
click at [89, 87] on input "checkbox" at bounding box center [89, 87] width 7 height 0
drag, startPoint x: 88, startPoint y: 169, endPoint x: 94, endPoint y: 172, distance: 6.4
click at [89, 122] on label at bounding box center [89, 122] width 7 height 0
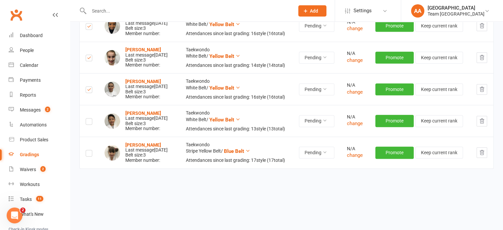
click at [89, 118] on input "checkbox" at bounding box center [89, 118] width 7 height 0
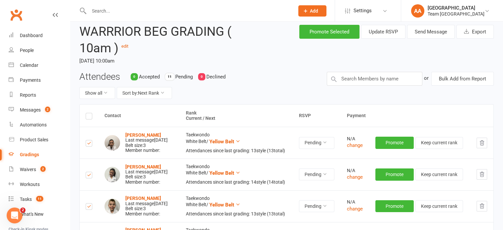
scroll to position [0, 0]
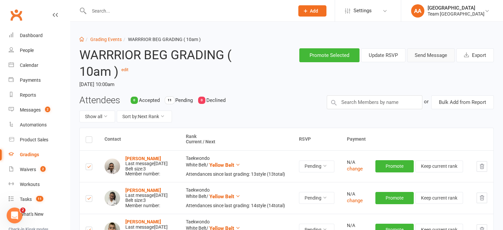
click at [431, 56] on button "Send Message" at bounding box center [431, 55] width 48 height 14
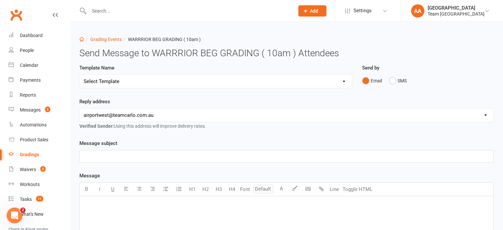
click at [256, 85] on select "Select Template [SMS] Black Belt Payment Advice (Black Belt & Kukkiwon) [SMS] B…" at bounding box center [216, 81] width 272 height 13
select select "27"
click at [80, 75] on select "Select Template [SMS] Black Belt Payment Advice (Black Belt & Kukkiwon) [SMS] B…" at bounding box center [216, 81] width 272 height 13
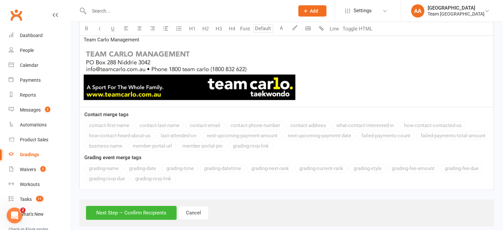
scroll to position [536, 0]
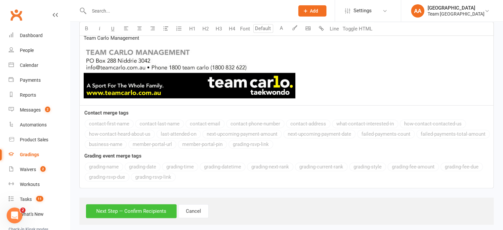
click at [141, 204] on button "Next Step — Confirm Recipients" at bounding box center [131, 211] width 91 height 14
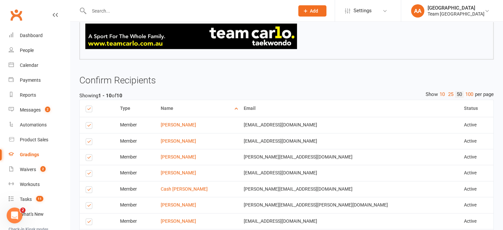
scroll to position [629, 0]
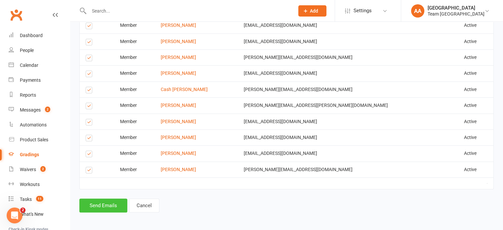
click at [100, 201] on button "Send Emails" at bounding box center [103, 205] width 48 height 14
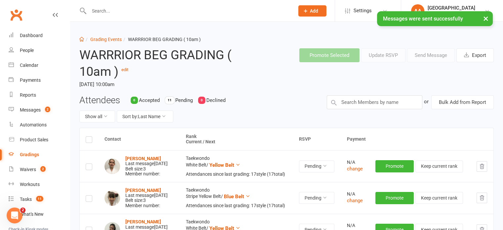
drag, startPoint x: 86, startPoint y: 139, endPoint x: 95, endPoint y: 144, distance: 10.1
click at [86, 140] on label at bounding box center [89, 140] width 7 height 0
click at [86, 136] on input "checkbox" at bounding box center [89, 136] width 7 height 0
click at [426, 55] on button "Send Message" at bounding box center [431, 55] width 48 height 14
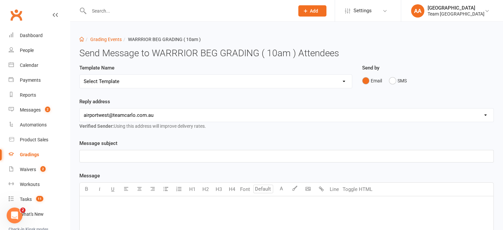
click at [223, 81] on select "Select Template [SMS] Black Belt Payment Advice (Black Belt & Kukkiwon) [SMS] B…" at bounding box center [216, 81] width 272 height 13
select select "20"
click at [80, 75] on select "Select Template [SMS] Black Belt Payment Advice (Black Belt & Kukkiwon) [SMS] B…" at bounding box center [216, 81] width 272 height 13
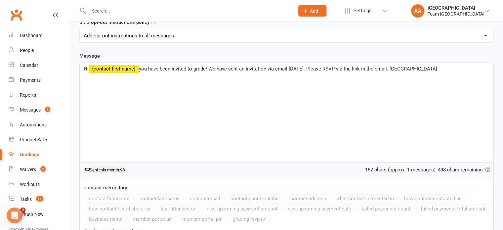
scroll to position [162, 0]
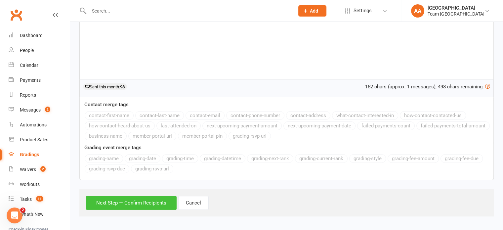
click at [124, 204] on button "Next Step — Confirm Recipients" at bounding box center [131, 203] width 91 height 14
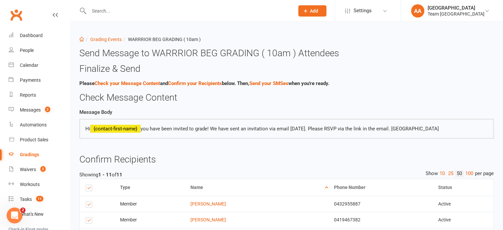
scroll to position [194, 0]
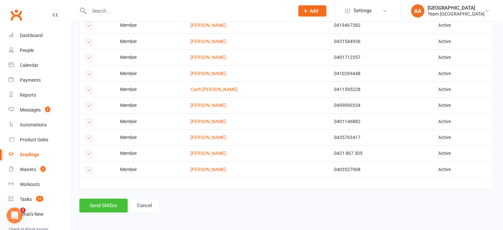
click at [99, 205] on button "Send SMSes" at bounding box center [103, 205] width 48 height 14
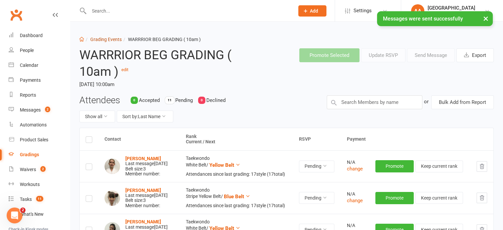
click at [102, 37] on link "Grading Events" at bounding box center [105, 39] width 31 height 5
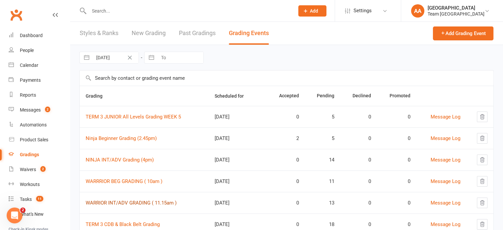
click at [122, 201] on link "WARRIOR INT/ADV GRADING ( 11.15am )" at bounding box center [131, 203] width 91 height 6
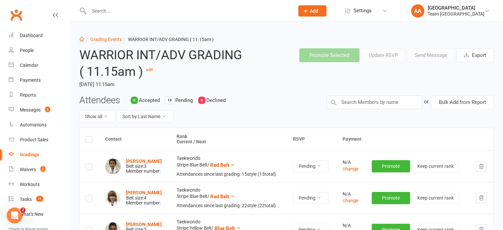
click at [90, 140] on label at bounding box center [89, 140] width 7 height 0
click at [90, 136] on input "checkbox" at bounding box center [89, 136] width 7 height 0
click at [427, 54] on button "Send Message" at bounding box center [431, 55] width 48 height 14
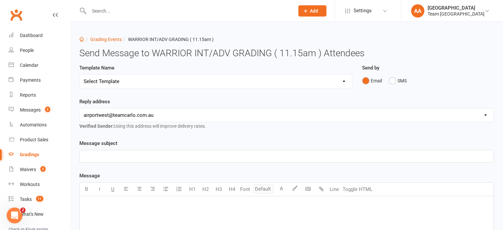
click at [230, 82] on select "Select Template [SMS] Black Belt Payment Advice (Black Belt & Kukkiwon) [SMS] B…" at bounding box center [216, 81] width 272 height 13
select select "18"
click at [80, 75] on select "Select Template [SMS] Black Belt Payment Advice (Black Belt & Kukkiwon) [SMS] B…" at bounding box center [216, 81] width 272 height 13
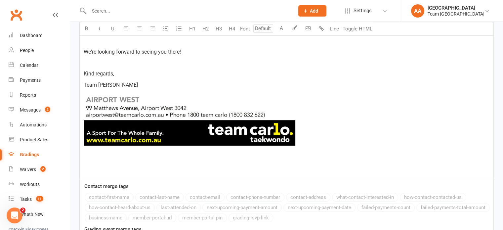
scroll to position [444, 0]
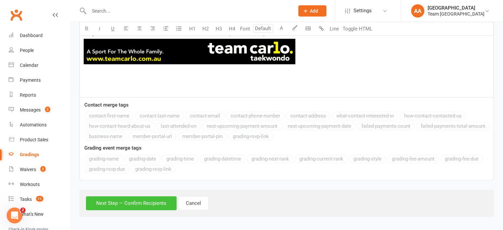
click at [116, 203] on button "Next Step — Confirm Recipients" at bounding box center [131, 203] width 91 height 14
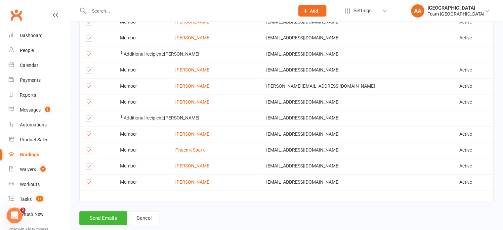
scroll to position [601, 0]
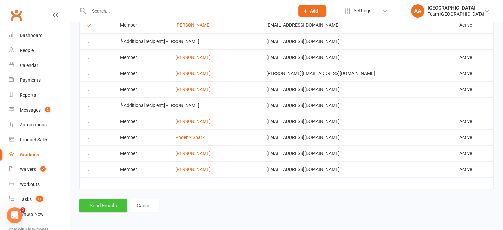
click at [109, 202] on button "Send Emails" at bounding box center [103, 205] width 48 height 14
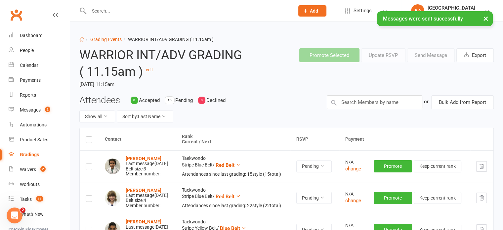
click at [87, 140] on label at bounding box center [89, 140] width 7 height 0
click at [87, 136] on input "checkbox" at bounding box center [89, 136] width 7 height 0
click at [423, 53] on button "Send Message" at bounding box center [431, 55] width 48 height 14
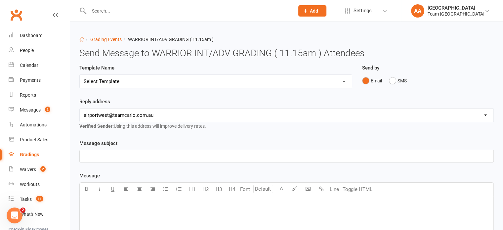
click at [240, 82] on select "Select Template [SMS] Black Belt Payment Advice (Black Belt & Kukkiwon) [SMS] B…" at bounding box center [216, 81] width 272 height 13
select select "20"
click at [80, 75] on select "Select Template [SMS] Black Belt Payment Advice (Black Belt & Kukkiwon) [SMS] B…" at bounding box center [216, 81] width 272 height 13
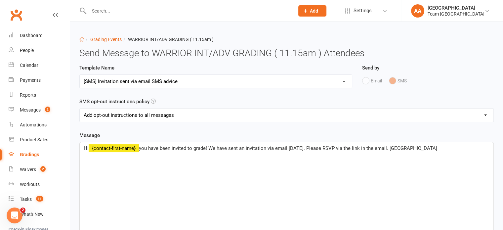
scroll to position [162, 0]
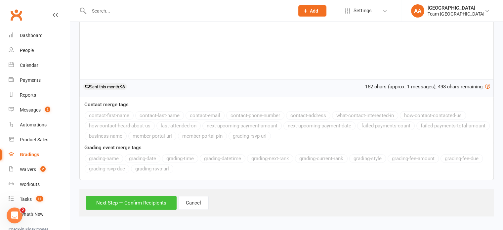
click at [143, 203] on button "Next Step — Confirm Recipients" at bounding box center [131, 203] width 91 height 14
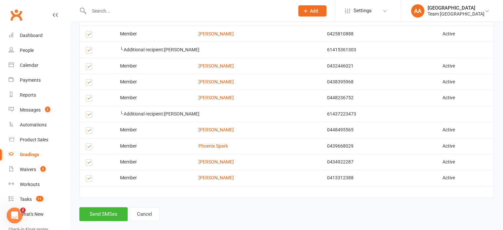
scroll to position [258, 0]
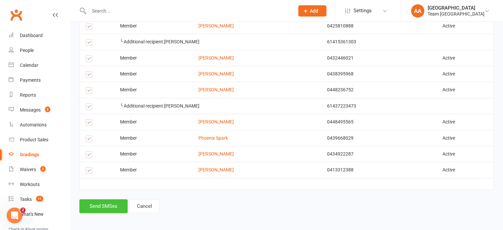
click at [107, 207] on button "Send SMSes" at bounding box center [103, 206] width 48 height 14
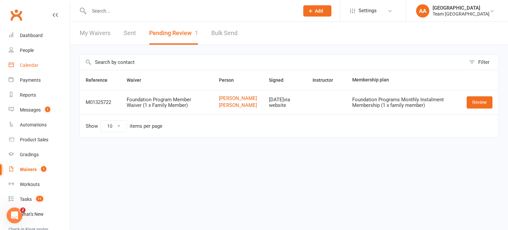
click at [32, 63] on div "Calendar" at bounding box center [29, 64] width 19 height 5
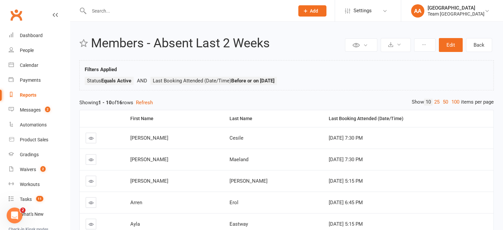
scroll to position [163, 0]
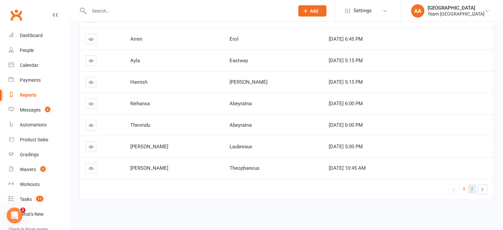
click at [472, 187] on span "2" at bounding box center [471, 188] width 3 height 9
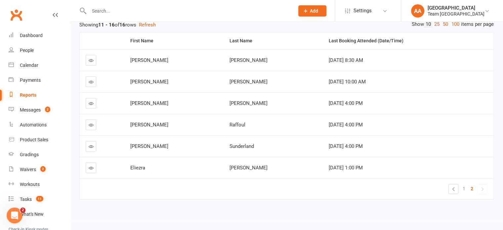
scroll to position [0, 0]
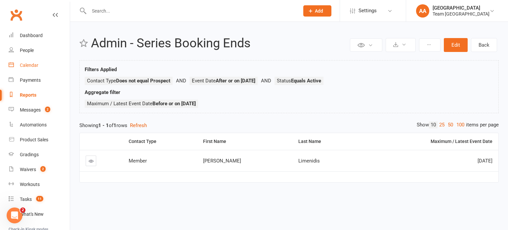
click at [32, 63] on div "Calendar" at bounding box center [29, 64] width 19 height 5
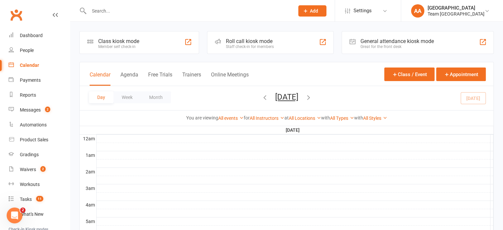
click at [288, 97] on button "[DATE]" at bounding box center [286, 96] width 23 height 9
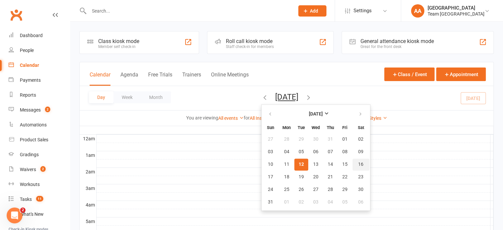
click at [358, 164] on span "16" at bounding box center [360, 164] width 5 height 5
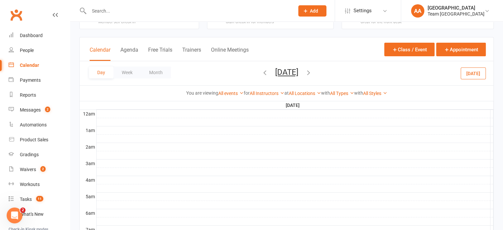
scroll to position [165, 0]
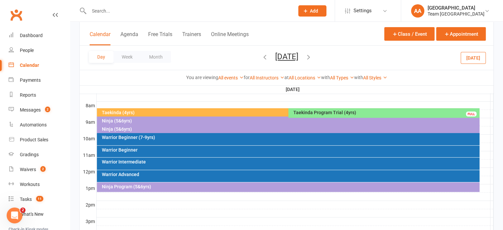
click at [169, 138] on div "Warrior Beginner (7-9yrs)" at bounding box center [289, 137] width 376 height 5
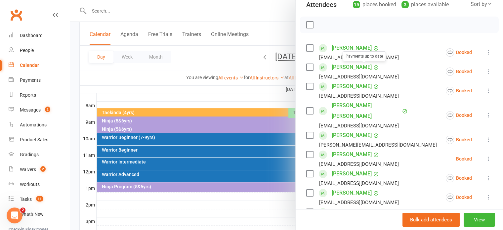
scroll to position [99, 0]
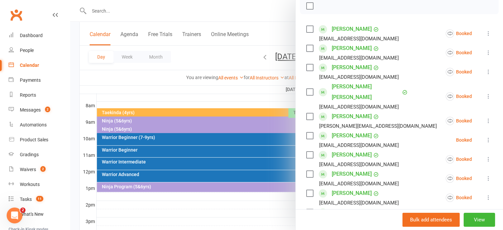
click at [485, 136] on icon at bounding box center [488, 139] width 7 height 7
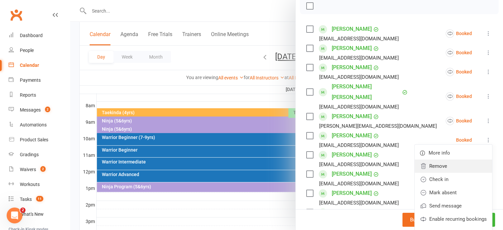
click at [423, 159] on link "Remove" at bounding box center [452, 165] width 77 height 13
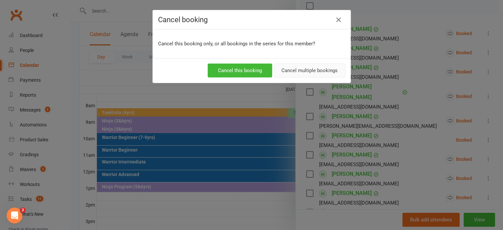
click at [309, 75] on button "Cancel multiple bookings" at bounding box center [309, 70] width 71 height 14
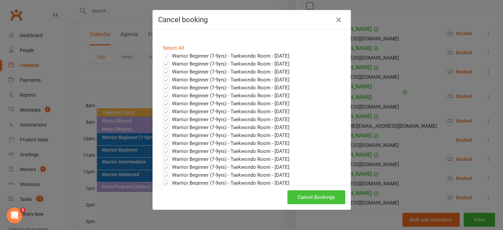
click at [309, 199] on button "Cancel Bookings" at bounding box center [316, 197] width 58 height 14
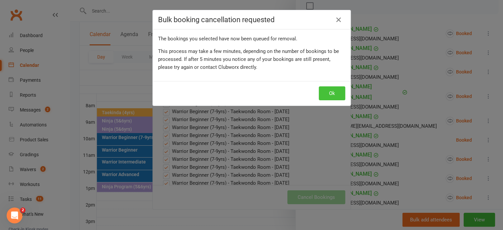
click at [336, 94] on button "Ok" at bounding box center [332, 93] width 26 height 14
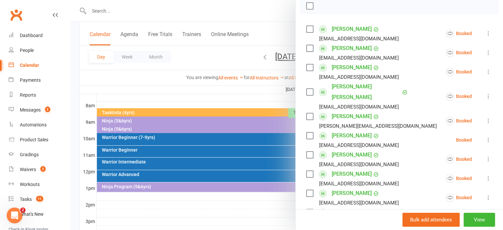
click at [485, 136] on icon at bounding box center [488, 139] width 7 height 7
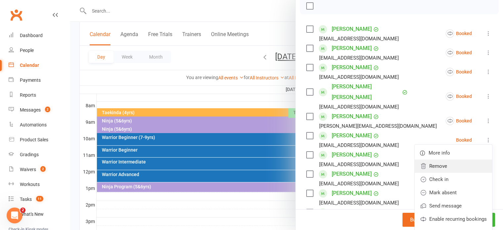
click at [437, 159] on link "Remove" at bounding box center [452, 165] width 77 height 13
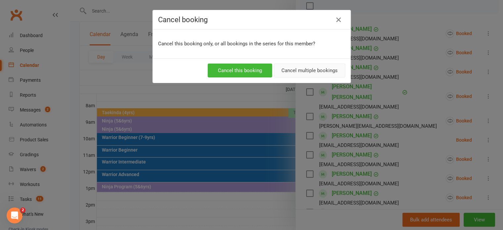
click at [322, 69] on button "Cancel multiple bookings" at bounding box center [309, 70] width 71 height 14
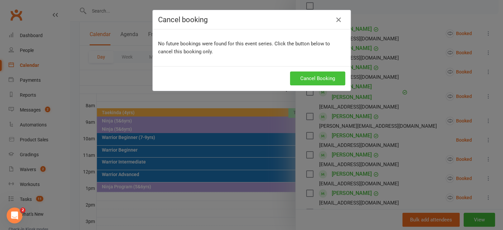
click at [317, 75] on button "Cancel Booking" at bounding box center [317, 78] width 55 height 14
click at [334, 18] on icon "button" at bounding box center [338, 20] width 8 height 8
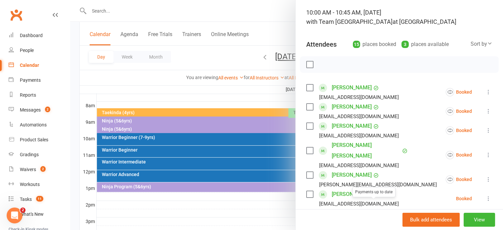
scroll to position [33, 0]
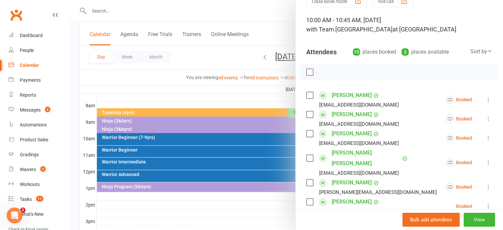
click at [134, 136] on div at bounding box center [286, 115] width 433 height 230
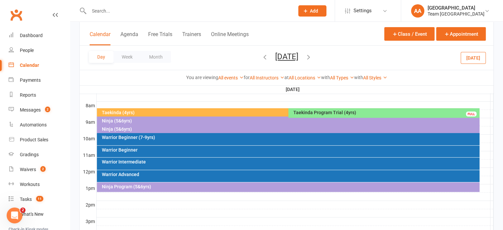
click at [148, 135] on div "Warrior Beginner (7-9yrs)" at bounding box center [289, 137] width 376 height 5
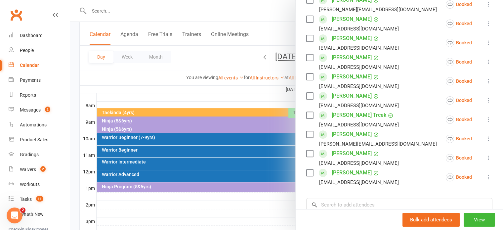
scroll to position [231, 0]
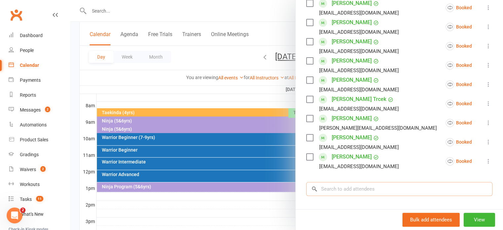
click at [329, 182] on input "search" at bounding box center [399, 189] width 186 height 14
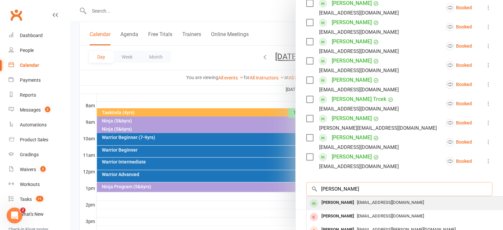
type input "harry lime"
click at [326, 198] on div "Harry Limenidis" at bounding box center [338, 203] width 38 height 10
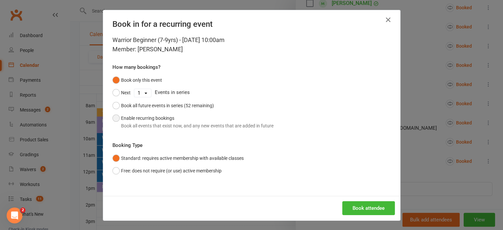
click at [112, 116] on button "Enable recurring bookings Book all events that exist now, and any new events th…" at bounding box center [192, 122] width 161 height 20
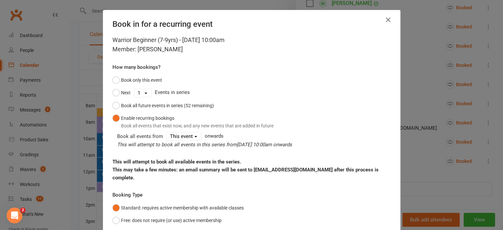
scroll to position [50, 0]
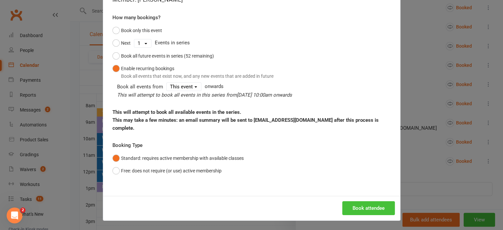
click at [371, 210] on button "Book attendee" at bounding box center [368, 208] width 53 height 14
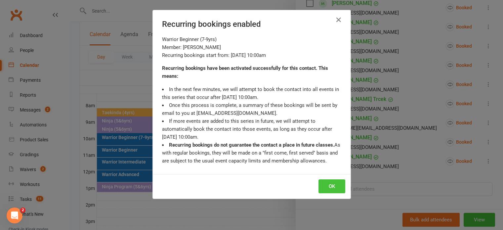
scroll to position [250, 0]
click at [326, 184] on button "OK" at bounding box center [331, 186] width 27 height 14
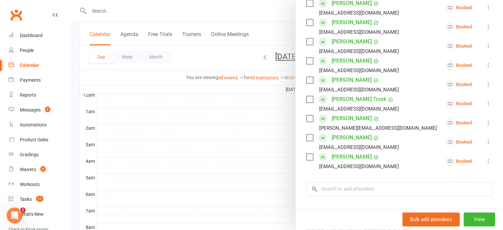
scroll to position [0, 0]
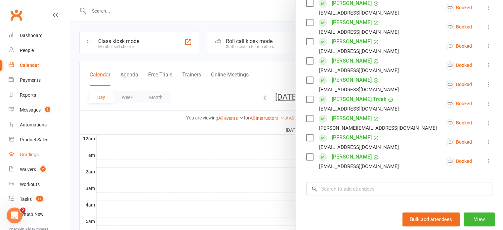
click at [28, 153] on div "Gradings" at bounding box center [29, 154] width 19 height 5
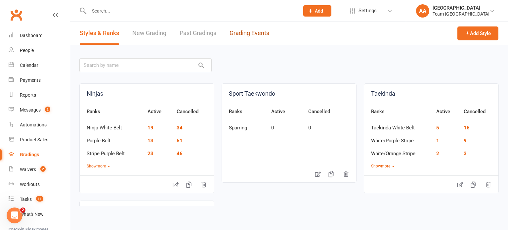
click at [250, 31] on link "Grading Events" at bounding box center [249, 33] width 40 height 23
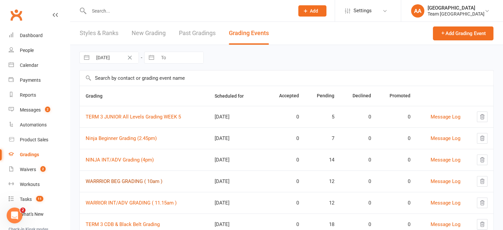
click at [136, 180] on link "WARRRIOR BEG GRADING ( 10am )" at bounding box center [124, 181] width 77 height 6
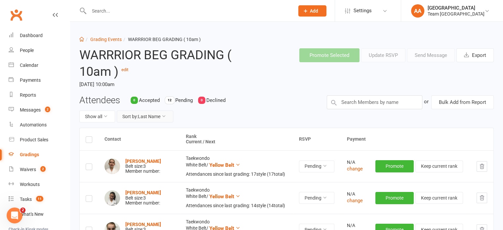
click at [155, 115] on button "Sort by: Last Name" at bounding box center [145, 116] width 57 height 12
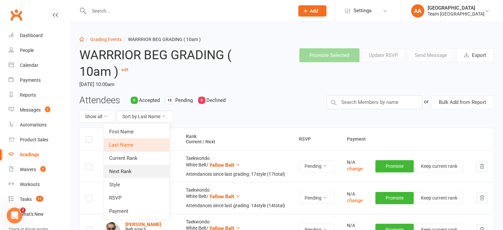
click at [133, 166] on link "Next Rank" at bounding box center [136, 171] width 65 height 13
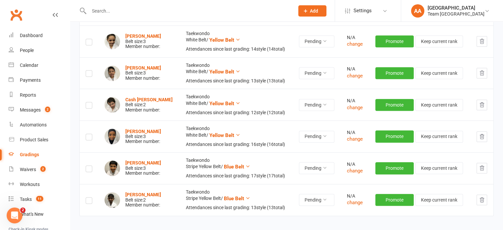
scroll to position [328, 0]
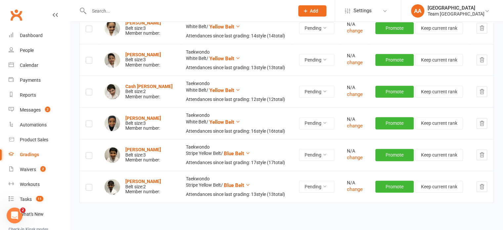
click at [484, 152] on button "button" at bounding box center [481, 154] width 11 height 11
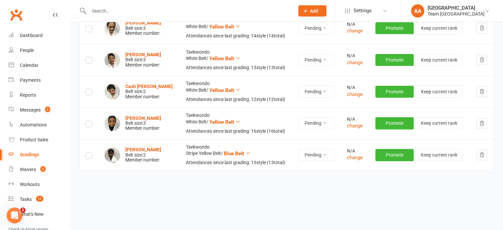
click at [479, 154] on icon "button" at bounding box center [481, 154] width 4 height 5
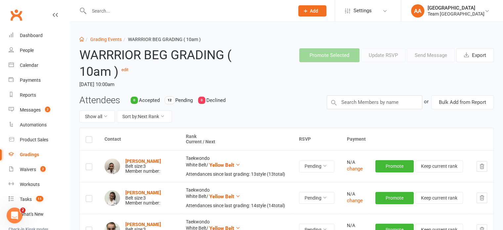
scroll to position [0, 0]
click at [100, 38] on link "Grading Events" at bounding box center [105, 39] width 31 height 5
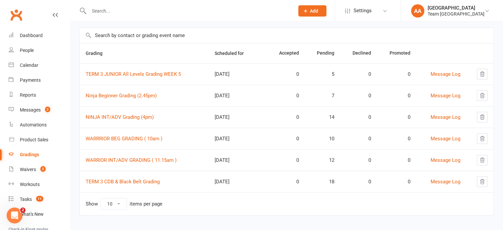
scroll to position [46, 0]
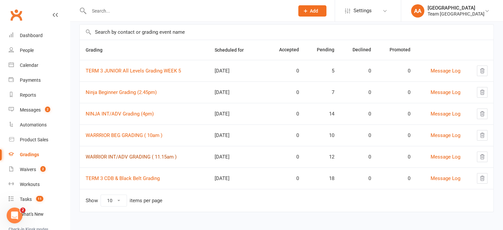
click at [131, 155] on link "WARRIOR INT/ADV GRADING ( 11.15am )" at bounding box center [131, 157] width 91 height 6
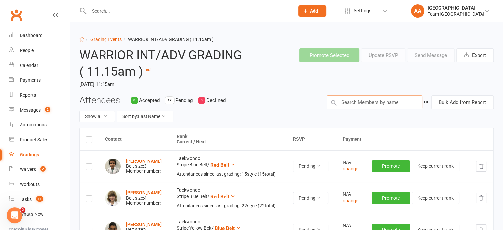
click at [353, 104] on input "text" at bounding box center [373, 102] width 95 height 14
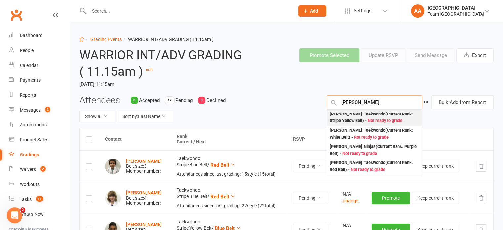
type input "skand"
click at [364, 113] on div "Skanda Regunathan : Taekwondo (Current Rank: Stripe Yellow Belt ) - Not ready t…" at bounding box center [374, 118] width 90 height 14
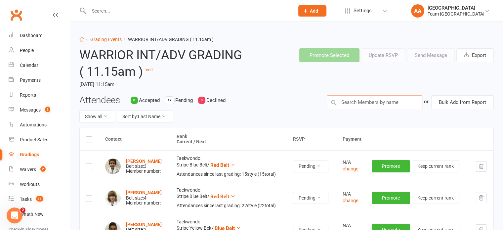
click at [361, 102] on input "text" at bounding box center [373, 102] width 95 height 14
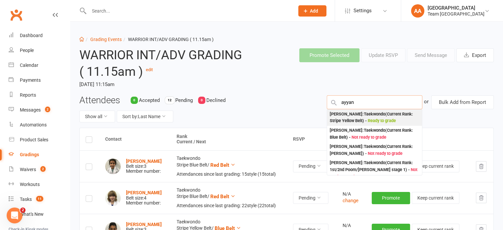
type input "ayyan"
click at [368, 122] on div "Ayaan Varma : Taekwondo (Current Rank: Stripe Yellow Belt ) - Ready to grade" at bounding box center [374, 118] width 90 height 14
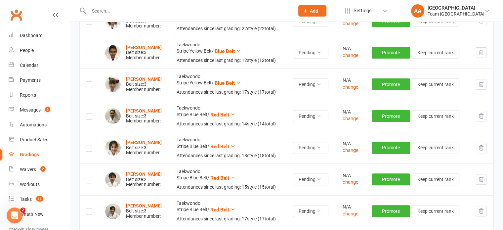
scroll to position [165, 0]
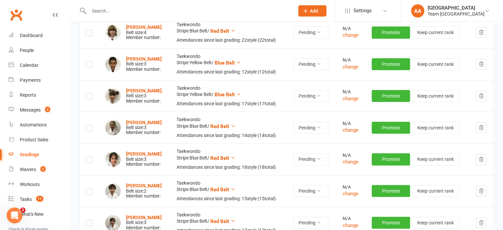
click at [480, 97] on icon "button" at bounding box center [481, 96] width 6 height 6
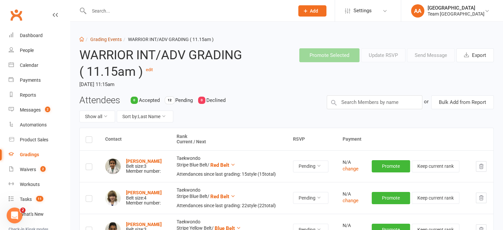
click at [107, 39] on link "Grading Events" at bounding box center [105, 39] width 31 height 5
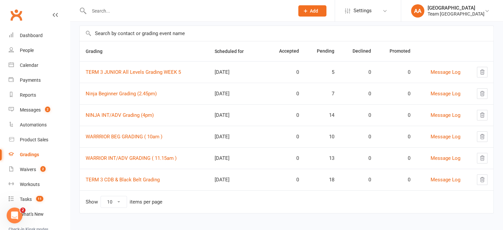
scroll to position [46, 0]
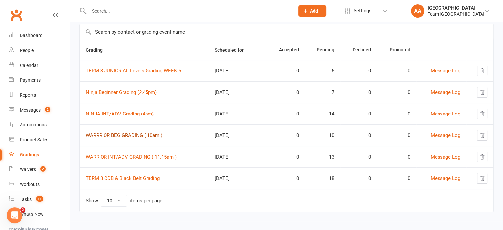
click at [132, 134] on link "WARRRIOR BEG GRADING ( 10am )" at bounding box center [124, 135] width 77 height 6
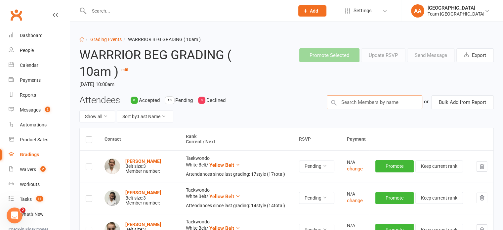
click at [357, 101] on input "text" at bounding box center [373, 102] width 95 height 14
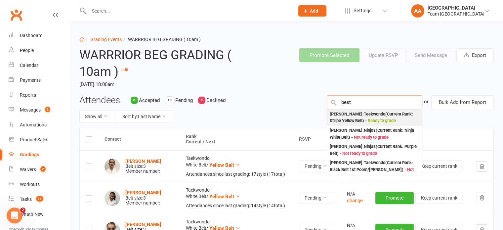
type input "best"
click at [364, 116] on div "Phoebe Best : Taekwondo (Current Rank: Stripe Yellow Belt ) - Ready to grade" at bounding box center [374, 118] width 90 height 14
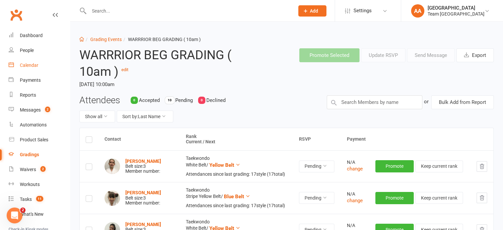
click at [33, 64] on div "Calendar" at bounding box center [29, 64] width 19 height 5
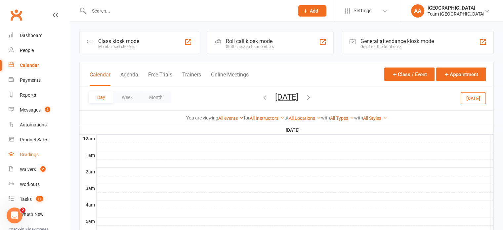
click at [28, 153] on div "Gradings" at bounding box center [29, 154] width 19 height 5
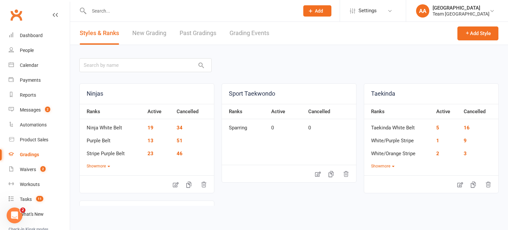
click at [250, 30] on link "Grading Events" at bounding box center [249, 33] width 40 height 23
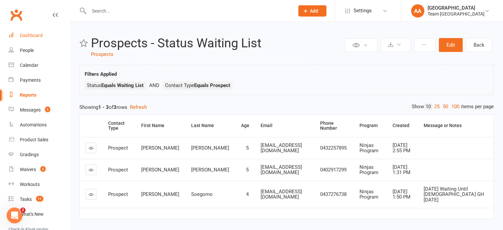
click at [36, 34] on div "Dashboard" at bounding box center [31, 35] width 23 height 5
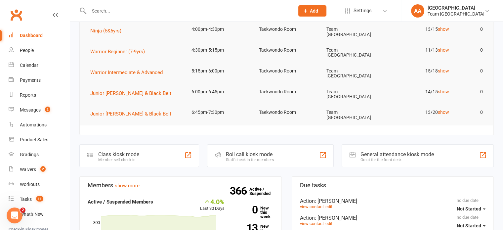
scroll to position [165, 0]
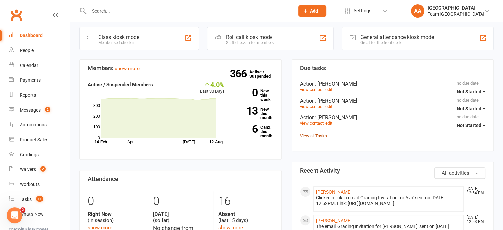
click at [319, 133] on link "View all Tasks" at bounding box center [313, 135] width 27 height 5
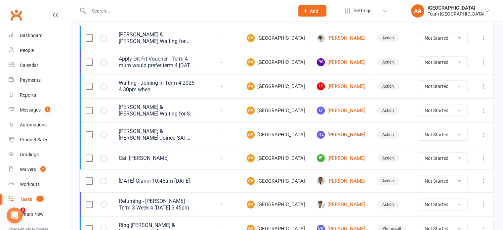
scroll to position [222, 0]
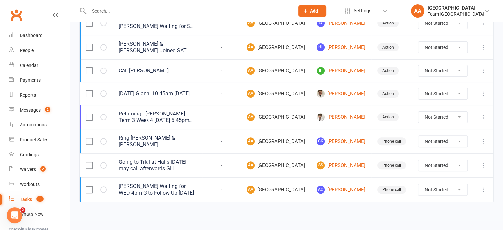
click at [485, 114] on icon at bounding box center [483, 117] width 7 height 7
click at [427, 162] on link "Edit" at bounding box center [448, 168] width 65 height 13
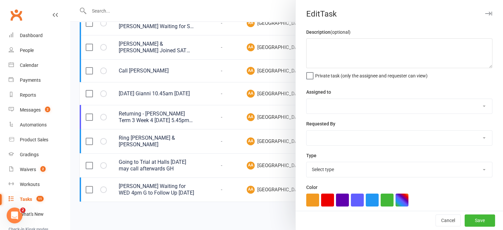
type textarea "Returning - Anton Erdogan Term 3 Week 4 Friday 5.45pm waiting for Tuesday 5.15pm"
select select "14053"
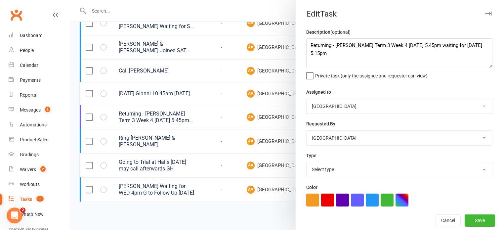
select select "12832"
click at [214, 108] on div at bounding box center [286, 115] width 433 height 230
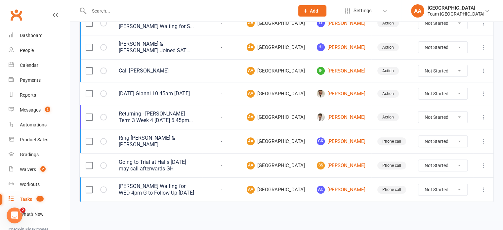
click at [483, 114] on icon at bounding box center [483, 117] width 7 height 7
click at [429, 162] on link "Edit" at bounding box center [448, 168] width 65 height 13
type textarea "Returning - Anton Erdogan Term 3 Week 4 Friday 5.45pm waiting for Tuesday 5.15pm"
select select "14053"
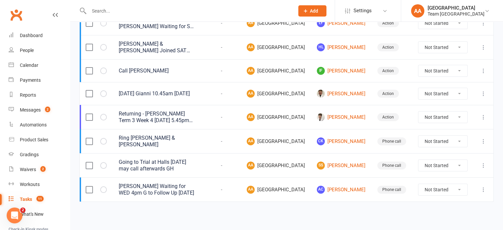
select select "12832"
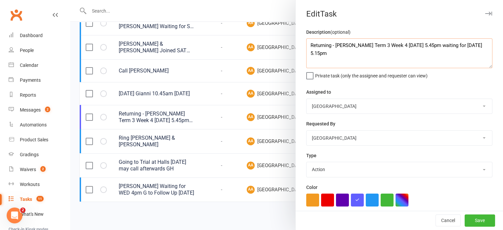
click at [393, 57] on textarea "Returning - Anton Erdogan Term 3 Week 4 Friday 5.45pm waiting for Tuesday 5.15pm" at bounding box center [399, 53] width 186 height 30
type textarea "Returning - Anton Erdogan Term 3 Friday SEPT 2nd Tuesday 5.15pm"
click at [472, 218] on button "Save" at bounding box center [479, 220] width 30 height 12
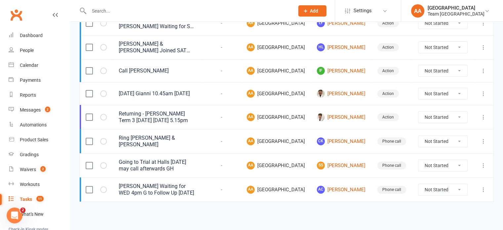
scroll to position [156, 0]
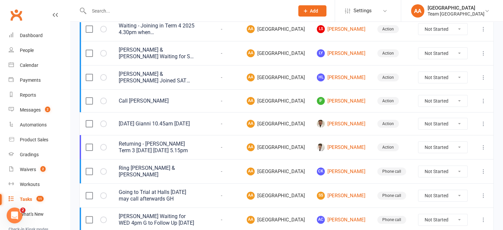
click at [482, 104] on icon at bounding box center [483, 100] width 7 height 7
click at [428, 158] on link "Delete" at bounding box center [448, 157] width 65 height 13
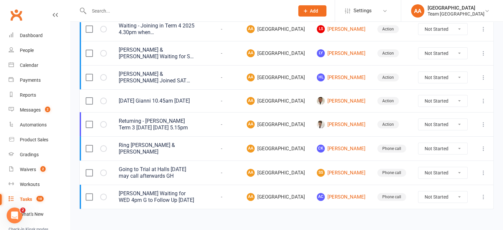
click at [482, 57] on icon at bounding box center [483, 53] width 7 height 7
click at [410, 65] on td "Action" at bounding box center [391, 53] width 41 height 24
click at [460, 59] on select "Not Started In Progress Waiting Complete" at bounding box center [442, 53] width 49 height 11
click at [418, 58] on select "Not Started In Progress Waiting Complete" at bounding box center [442, 53] width 49 height 11
select select "unstarted"
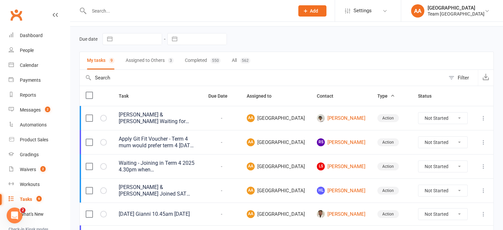
scroll to position [0, 0]
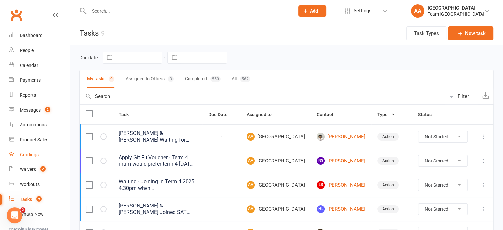
click at [36, 154] on div "Gradings" at bounding box center [29, 154] width 19 height 5
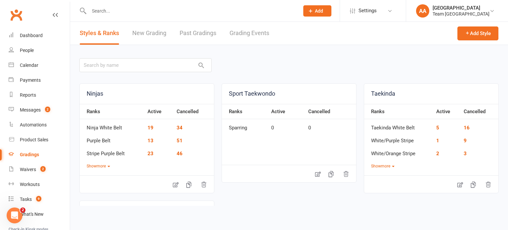
click at [248, 31] on link "Grading Events" at bounding box center [249, 33] width 40 height 23
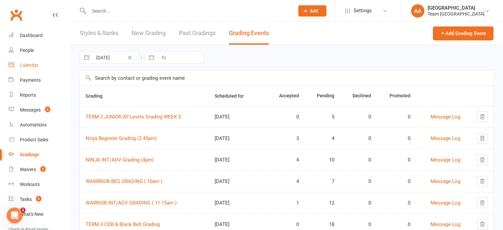
click at [34, 64] on div "Calendar" at bounding box center [29, 64] width 19 height 5
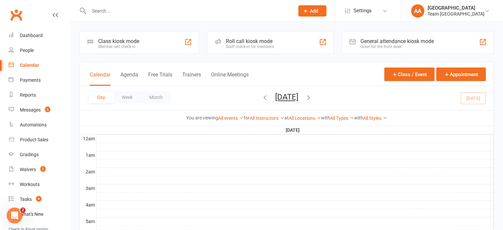
click at [281, 99] on button "Tuesday, Aug 12, 2025" at bounding box center [286, 96] width 23 height 9
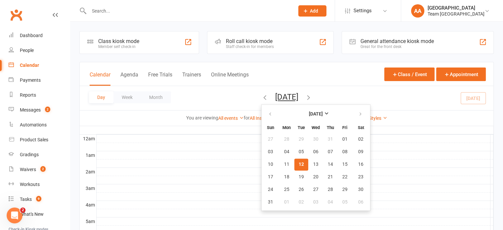
click at [298, 164] on span "12" at bounding box center [300, 164] width 5 height 5
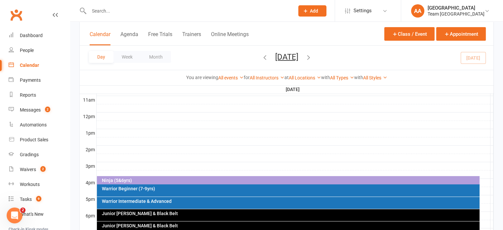
scroll to position [231, 0]
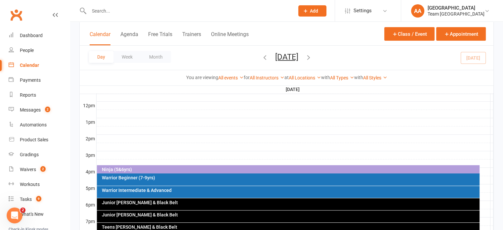
click at [251, 170] on div "Ninja (5&6yrs)" at bounding box center [289, 169] width 376 height 5
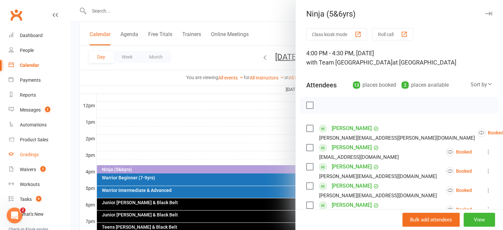
click at [29, 157] on link "Gradings" at bounding box center [39, 154] width 61 height 15
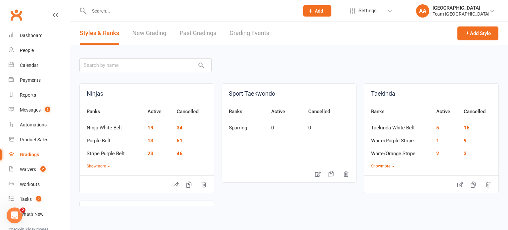
click at [255, 32] on link "Grading Events" at bounding box center [249, 33] width 40 height 23
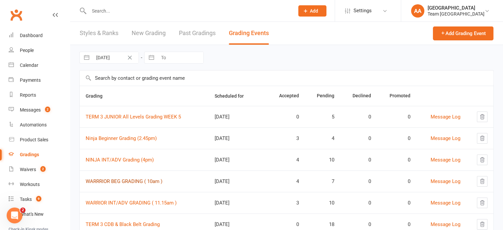
click at [115, 180] on link "WARRRIOR BEG GRADING ( 10am )" at bounding box center [124, 181] width 77 height 6
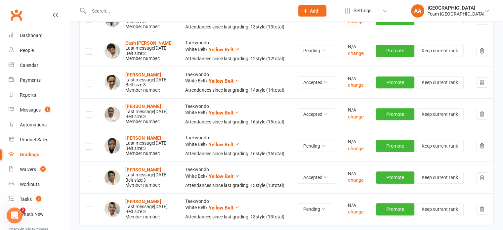
scroll to position [297, 0]
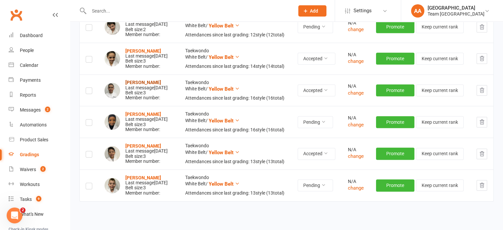
click at [135, 85] on strong "Levi Mileto" at bounding box center [143, 82] width 36 height 5
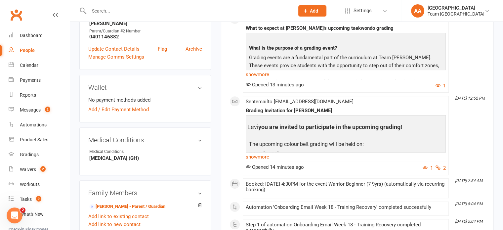
scroll to position [264, 0]
click at [264, 152] on link "show more" at bounding box center [346, 156] width 200 height 9
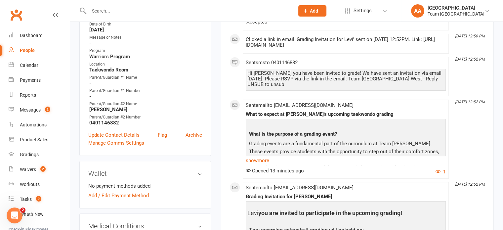
scroll to position [165, 0]
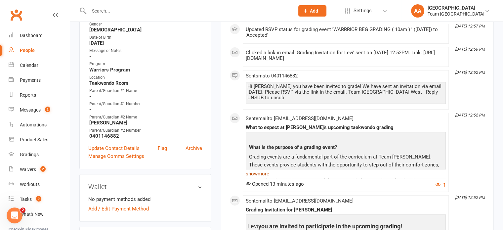
click at [259, 169] on link "show more" at bounding box center [346, 173] width 200 height 9
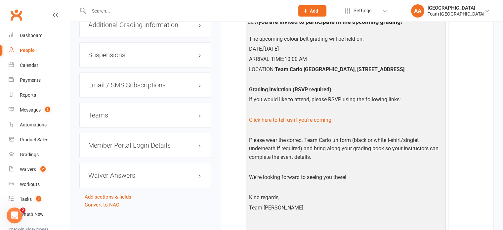
scroll to position [826, 0]
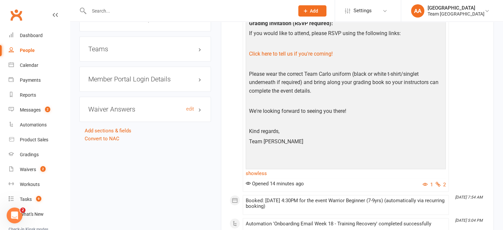
click at [150, 108] on h3 "Waiver Answers edit" at bounding box center [145, 108] width 114 height 7
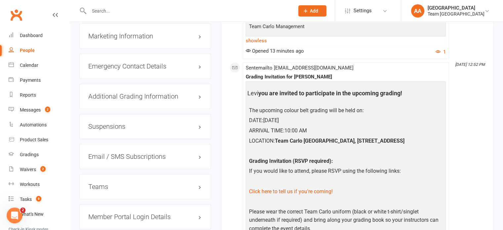
scroll to position [661, 0]
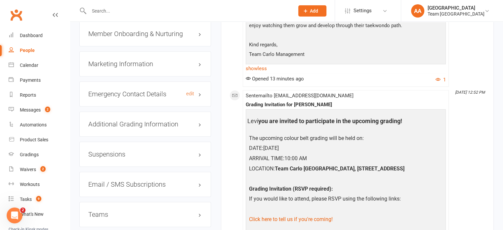
click at [155, 95] on h3 "Emergency Contact Details edit" at bounding box center [145, 93] width 114 height 7
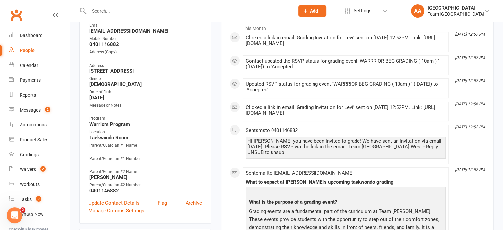
scroll to position [0, 0]
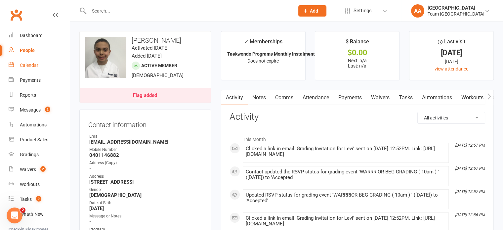
click at [32, 66] on div "Calendar" at bounding box center [29, 64] width 19 height 5
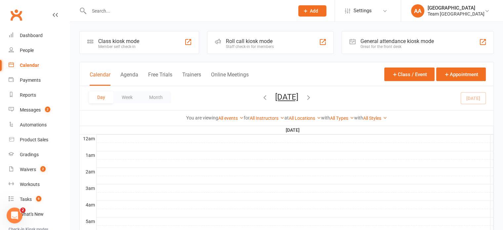
click at [275, 98] on button "Tuesday, Aug 12, 2025" at bounding box center [286, 96] width 23 height 9
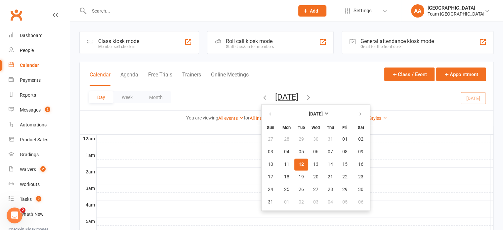
click at [298, 165] on span "12" at bounding box center [300, 164] width 5 height 5
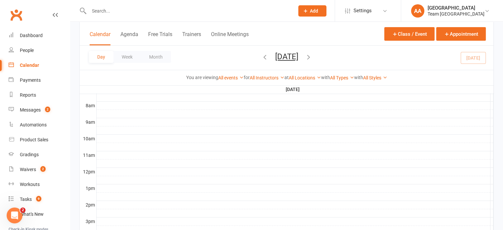
scroll to position [264, 0]
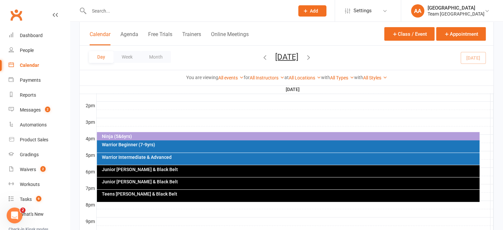
click at [252, 135] on div "Ninja (5&6yrs)" at bounding box center [289, 136] width 376 height 5
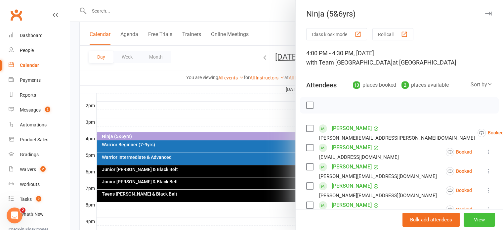
click at [465, 219] on button "View" at bounding box center [478, 219] width 31 height 14
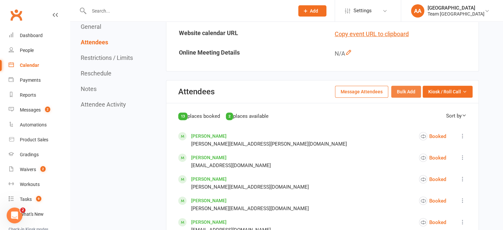
scroll to position [264, 0]
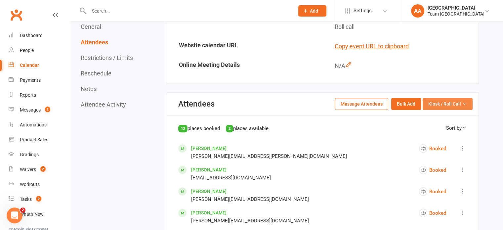
click at [441, 107] on span "Kiosk / Roll Call" at bounding box center [444, 103] width 33 height 7
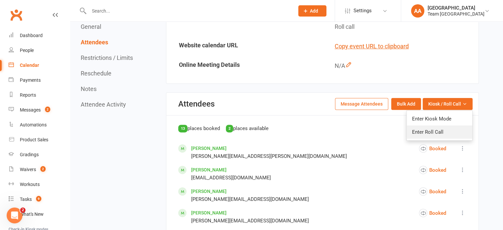
click at [430, 138] on link "Enter Roll Call" at bounding box center [438, 131] width 65 height 13
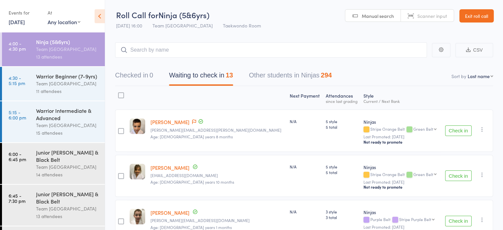
click at [479, 73] on select "First name Last name Birthday [DATE]? Behind on payments? Check in time Next pa…" at bounding box center [479, 76] width 25 height 7
select select "10"
click at [467, 73] on select "First name Last name Birthday [DATE]? Behind on payments? Check in time Next pa…" at bounding box center [479, 76] width 25 height 7
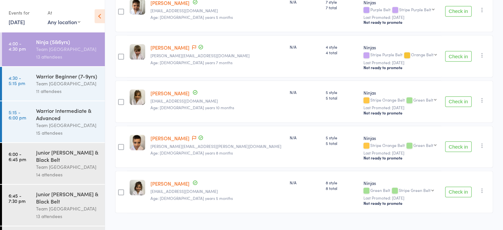
scroll to position [490, 0]
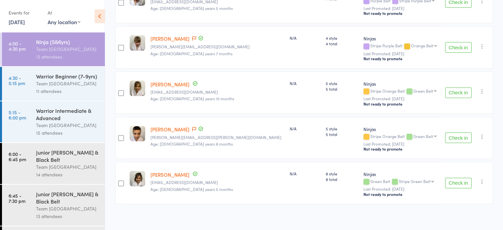
click at [45, 80] on div "Warrior Beginner (7-9yrs)" at bounding box center [67, 75] width 63 height 7
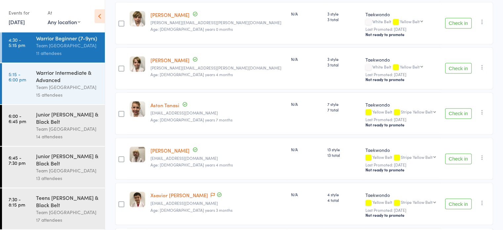
scroll to position [400, 0]
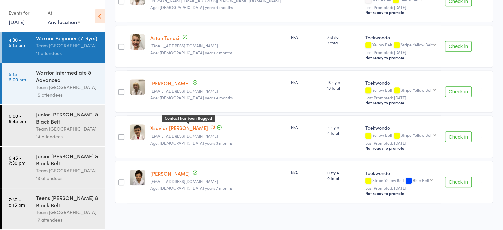
click at [210, 126] on icon at bounding box center [212, 128] width 4 height 5
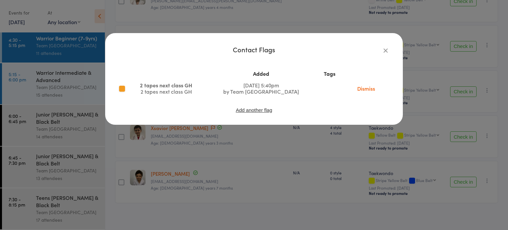
click at [383, 48] on icon "button" at bounding box center [385, 50] width 7 height 7
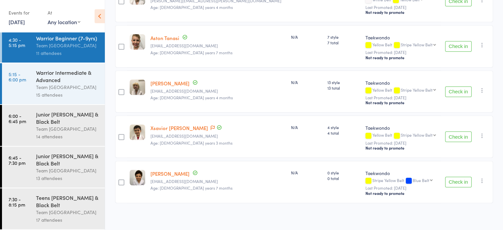
click at [57, 74] on div "Warrior Intermediate & Advanced" at bounding box center [67, 76] width 63 height 15
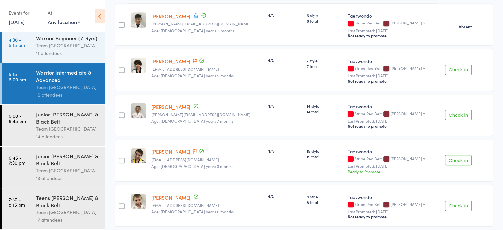
scroll to position [580, 0]
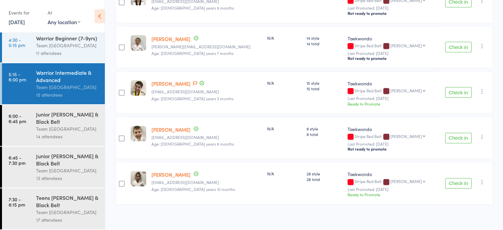
click at [167, 81] on link "[PERSON_NAME]" at bounding box center [170, 83] width 39 height 7
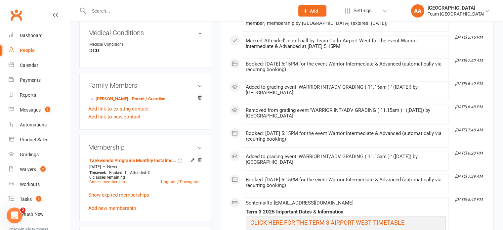
scroll to position [397, 0]
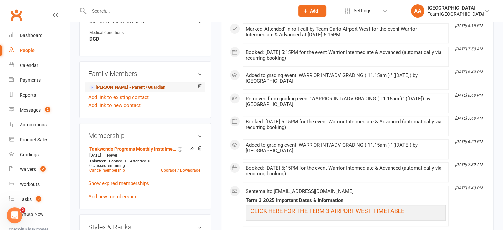
click at [108, 87] on link "[PERSON_NAME] - Parent / Guardian" at bounding box center [127, 87] width 76 height 7
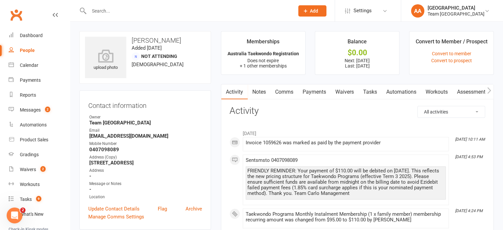
click at [284, 93] on link "Comms" at bounding box center [283, 91] width 27 height 15
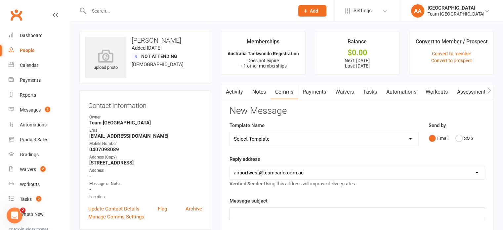
click at [280, 143] on select "Select Template [SMS] Direct Debit - AT Payment Reminder SMS [SMS] Direct Debit…" at bounding box center [324, 138] width 188 height 13
select select "18"
click at [230, 132] on select "Select Template [SMS] Direct Debit - AT Payment Reminder SMS [SMS] Direct Debit…" at bounding box center [324, 138] width 188 height 13
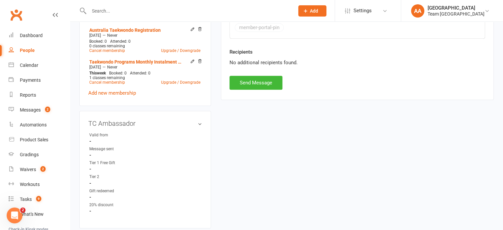
scroll to position [363, 0]
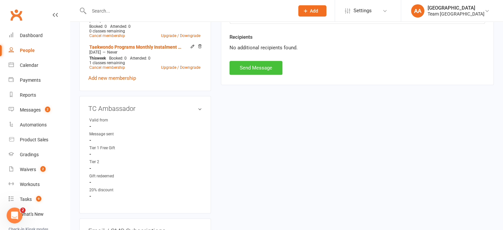
click at [248, 69] on button "Send Message" at bounding box center [255, 68] width 53 height 14
select select
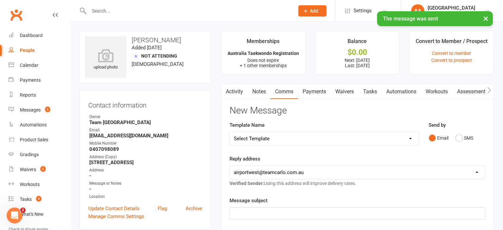
scroll to position [0, 0]
click at [229, 91] on link "Activity" at bounding box center [234, 91] width 26 height 15
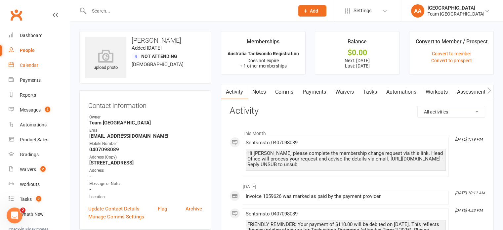
click at [34, 67] on div "Calendar" at bounding box center [29, 64] width 19 height 5
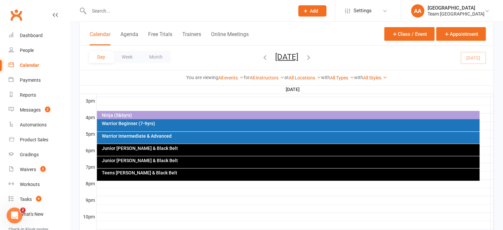
scroll to position [297, 0]
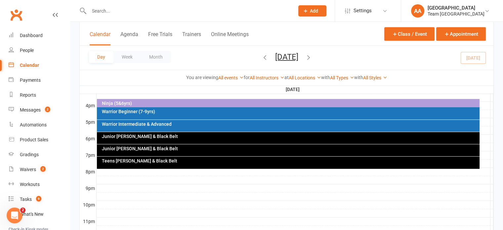
click at [178, 124] on div "Warrior Intermediate & Advanced" at bounding box center [289, 124] width 376 height 5
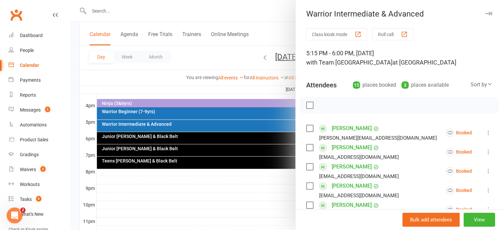
click at [178, 135] on div at bounding box center [286, 115] width 433 height 230
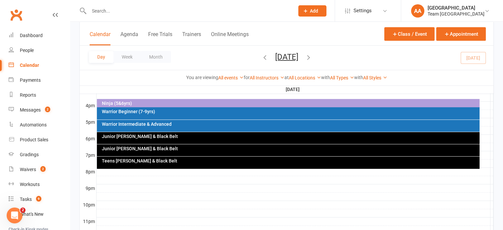
click at [179, 135] on div "Junior [PERSON_NAME] & Black Belt" at bounding box center [289, 136] width 376 height 5
click at [258, 135] on div "Junior [PERSON_NAME] & Black Belt" at bounding box center [289, 136] width 376 height 5
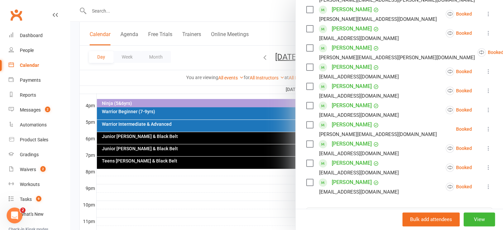
scroll to position [198, 0]
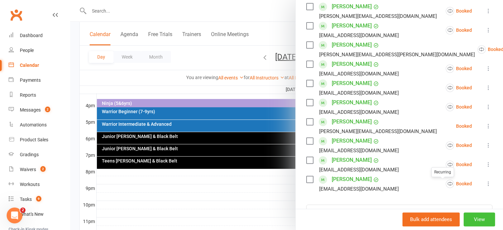
click at [470, 219] on button "View" at bounding box center [478, 219] width 31 height 14
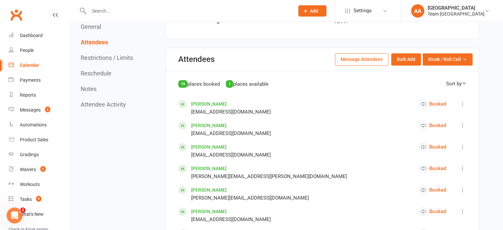
scroll to position [264, 0]
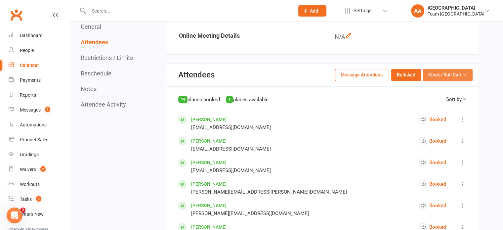
click at [431, 75] on span "Kiosk / Roll Call" at bounding box center [444, 74] width 33 height 7
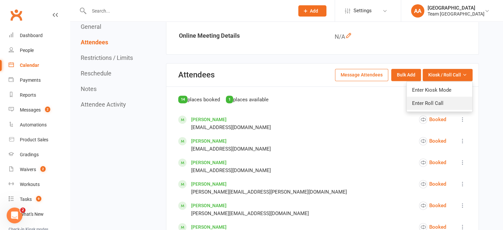
click at [430, 99] on link "Enter Roll Call" at bounding box center [438, 102] width 65 height 13
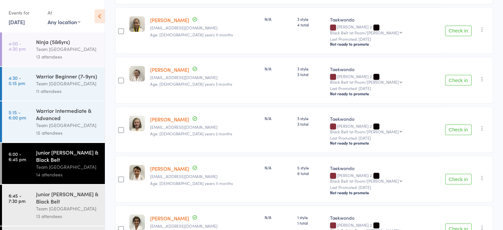
scroll to position [535, 0]
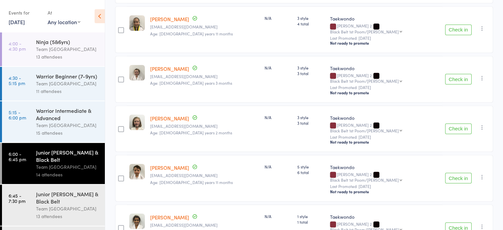
click at [57, 205] on div "Junior [PERSON_NAME] & Black Belt" at bounding box center [67, 197] width 63 height 15
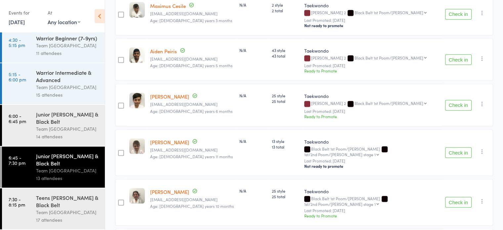
scroll to position [490, 0]
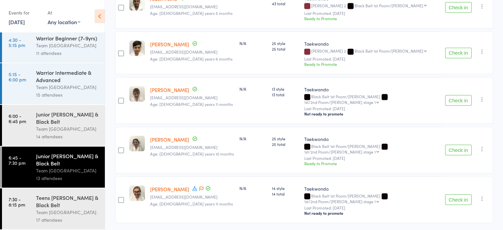
click at [52, 209] on div "Team [GEOGRAPHIC_DATA]" at bounding box center [67, 212] width 63 height 8
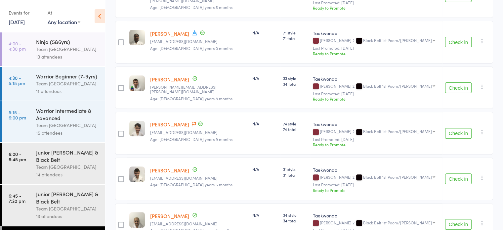
scroll to position [108, 0]
